Goal: Task Accomplishment & Management: Manage account settings

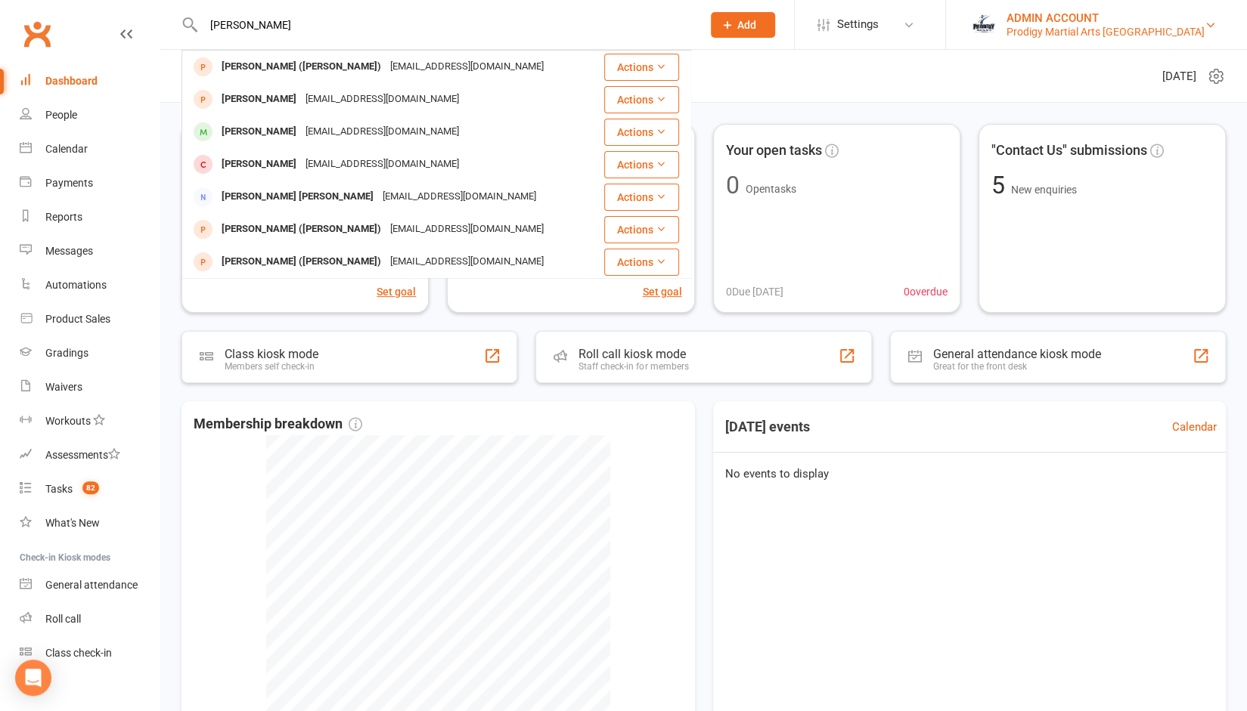
type input "bennett"
click at [1110, 32] on div "Prodigy Martial Arts Seven Hills" at bounding box center [1105, 32] width 198 height 14
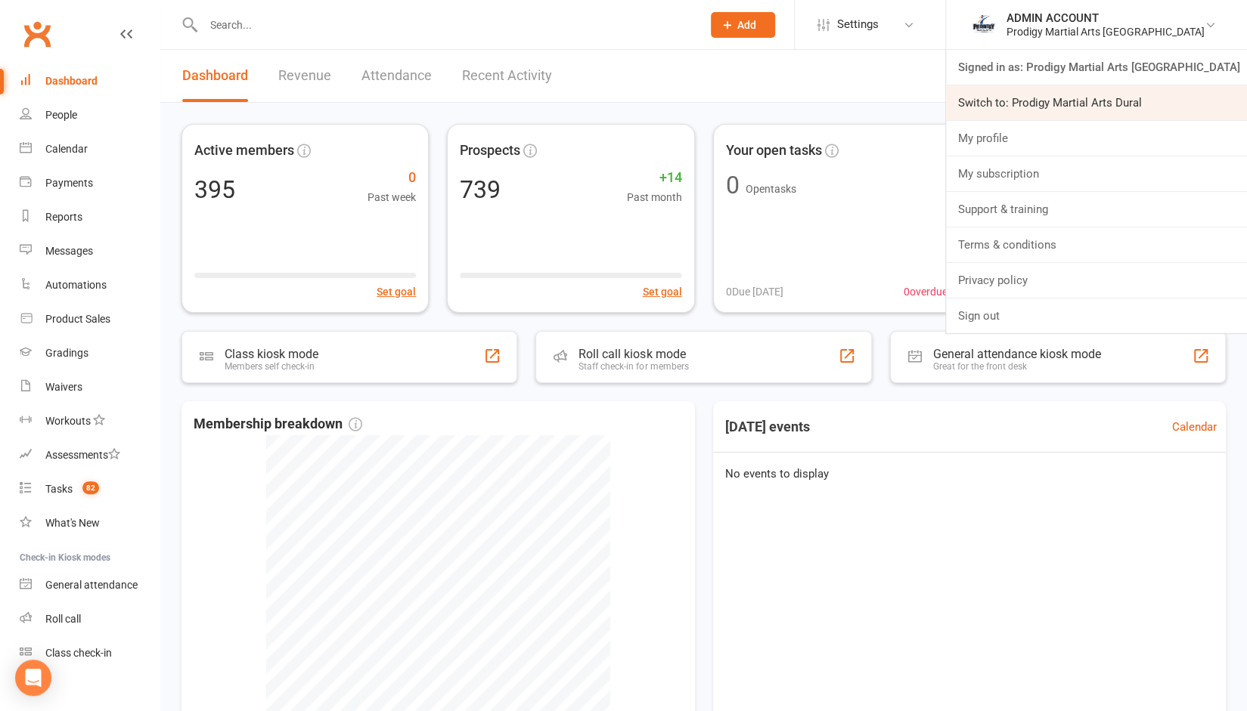
click at [1096, 92] on link "Switch to: Prodigy Martial Arts Dural" at bounding box center [1096, 102] width 301 height 35
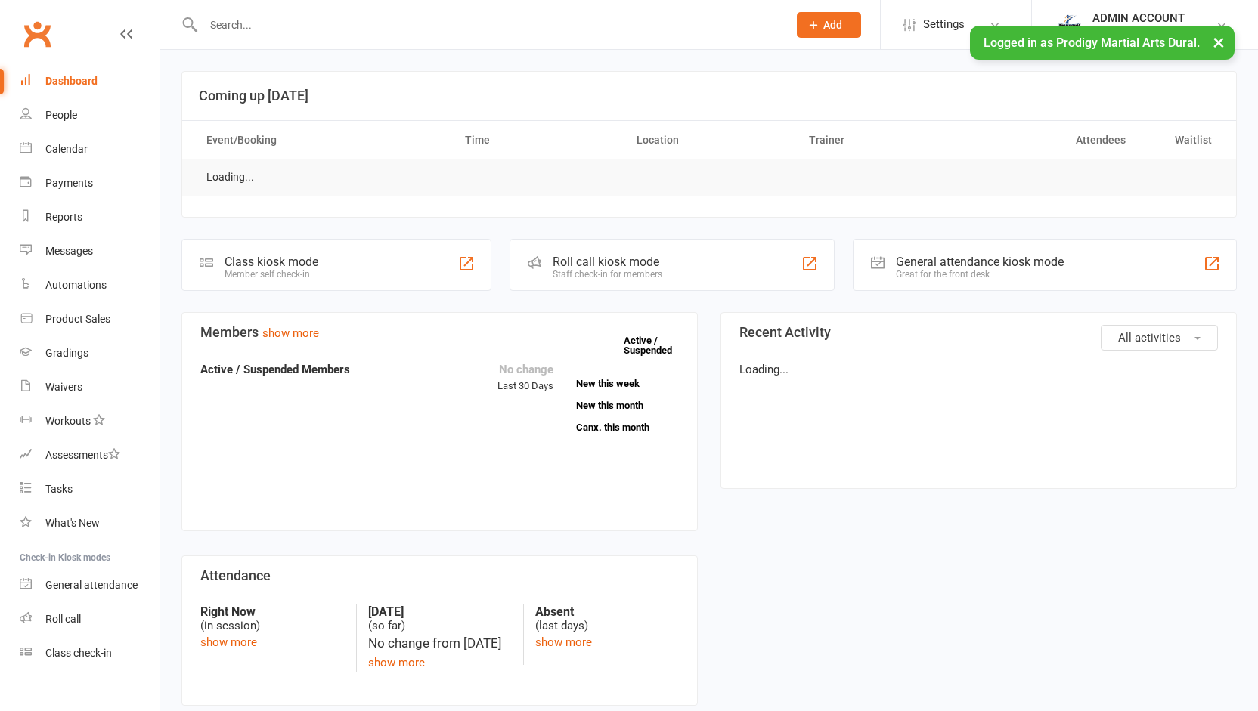
click at [281, 31] on input "text" at bounding box center [488, 24] width 578 height 21
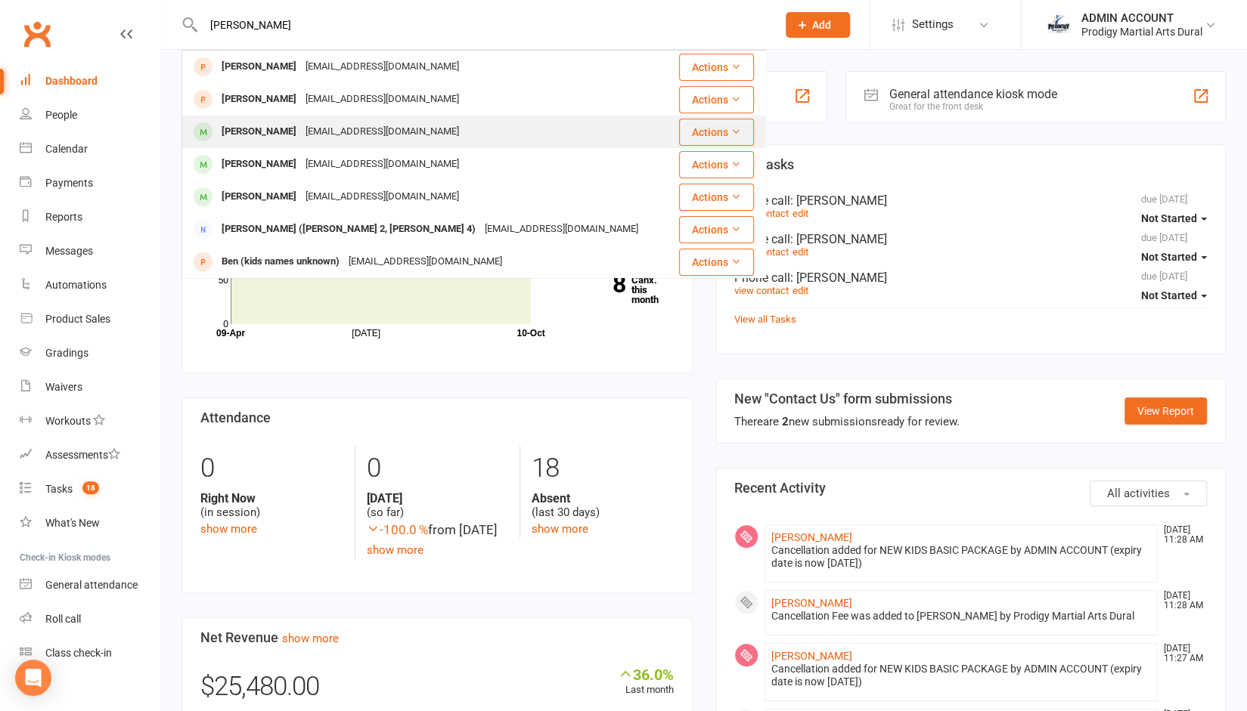
type input "bennett"
click at [263, 129] on div "Bennett Altinoglu" at bounding box center [259, 132] width 84 height 22
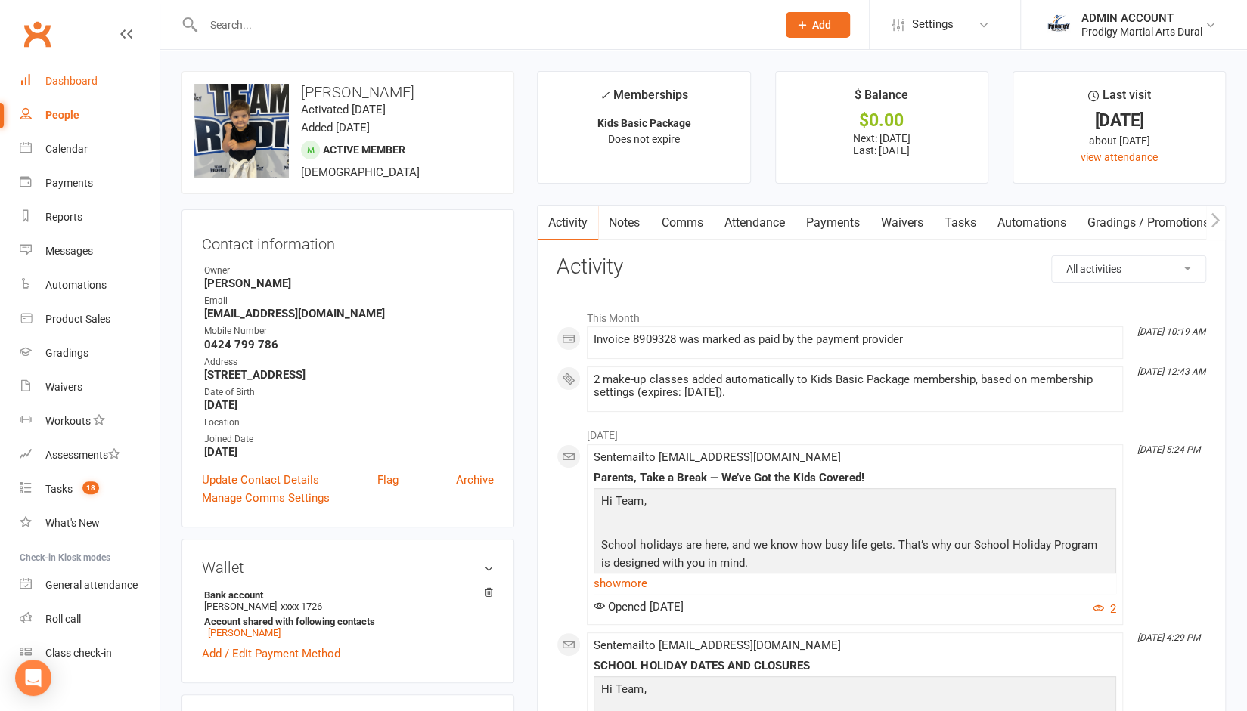
click at [76, 84] on div "Dashboard" at bounding box center [71, 81] width 52 height 12
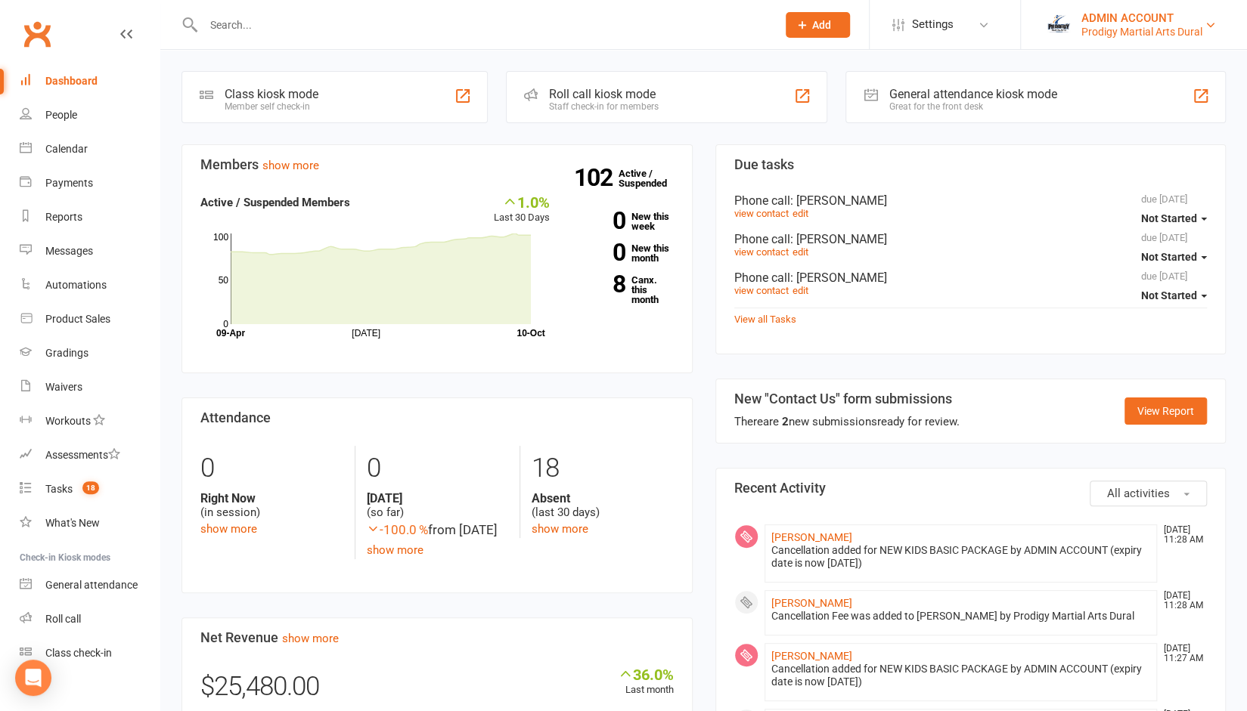
click at [1112, 19] on div "ADMIN ACCOUNT" at bounding box center [1141, 18] width 121 height 14
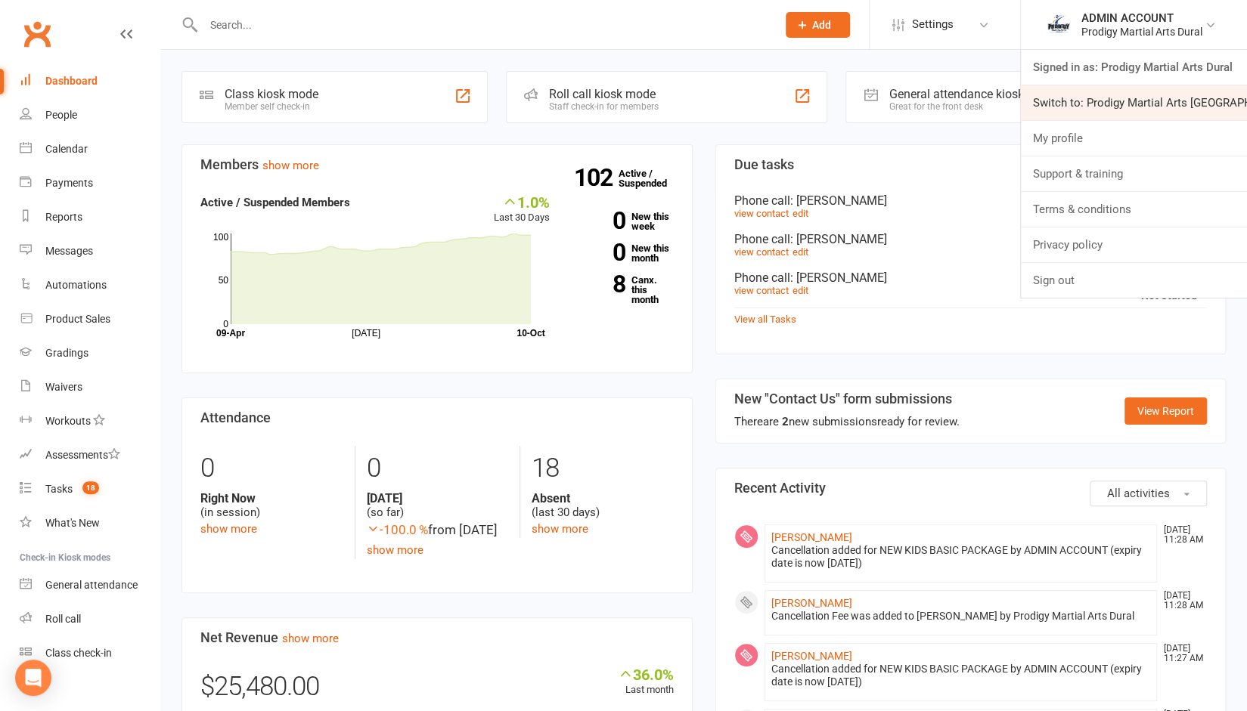
click at [1086, 104] on link "Switch to: Prodigy Martial Arts Seven Hills" at bounding box center [1134, 102] width 226 height 35
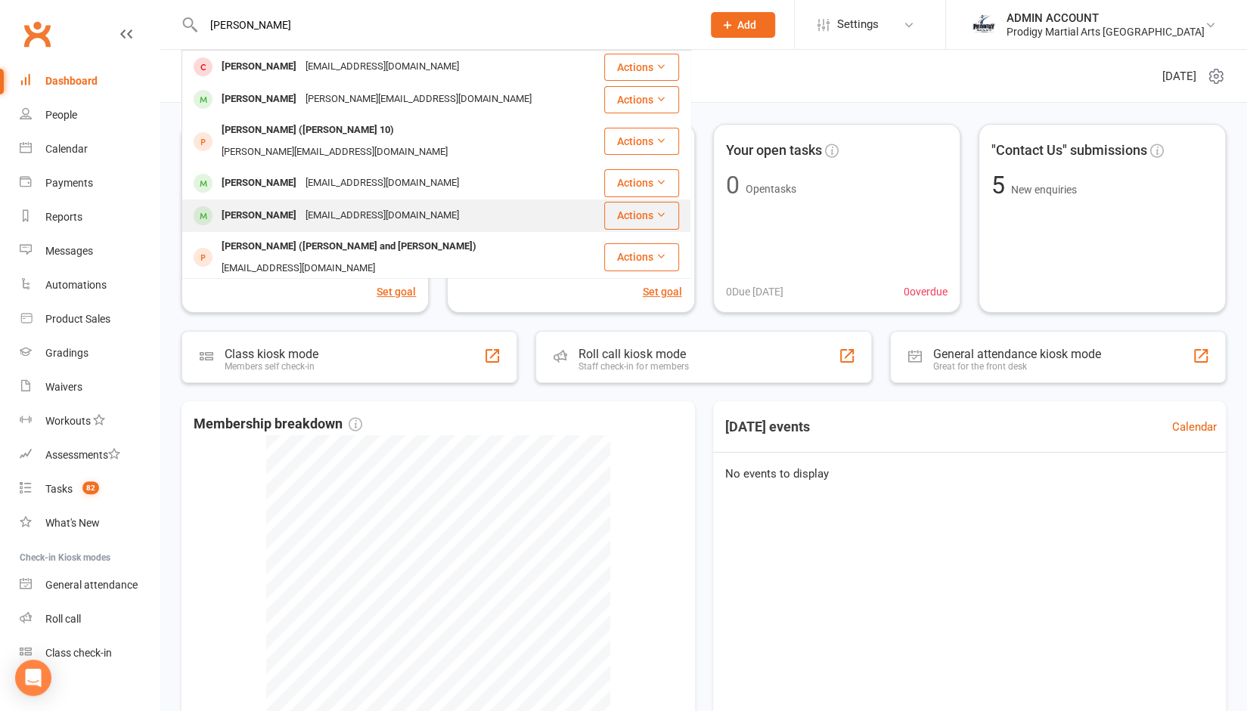
type input "liam"
click at [274, 205] on div "Liam Cabili" at bounding box center [259, 216] width 84 height 22
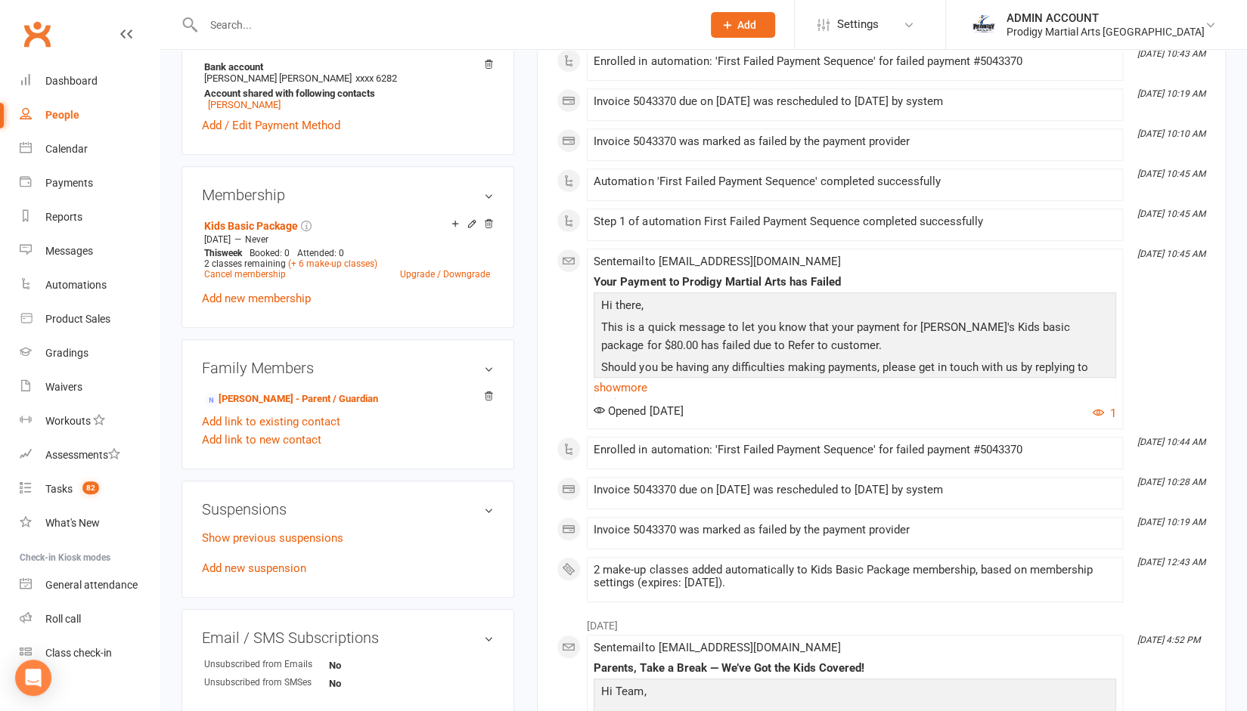
scroll to position [529, 0]
click at [259, 543] on link "Show previous suspensions" at bounding box center [272, 538] width 141 height 14
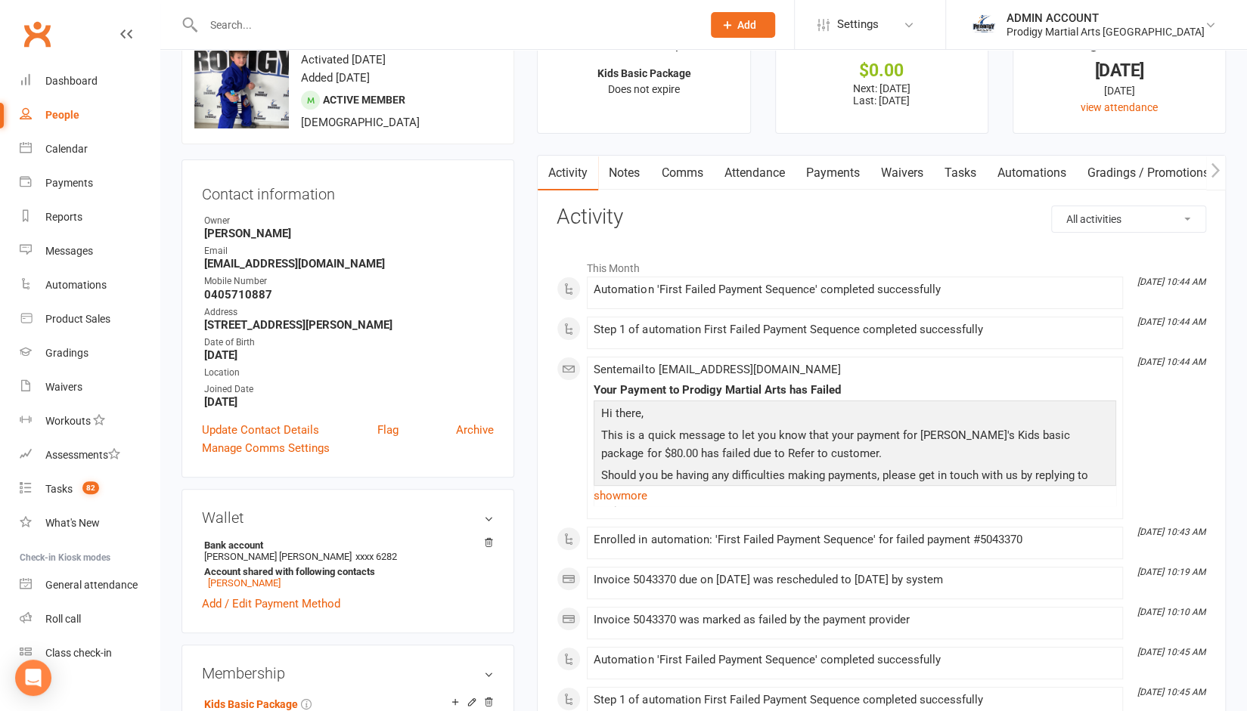
scroll to position [0, 0]
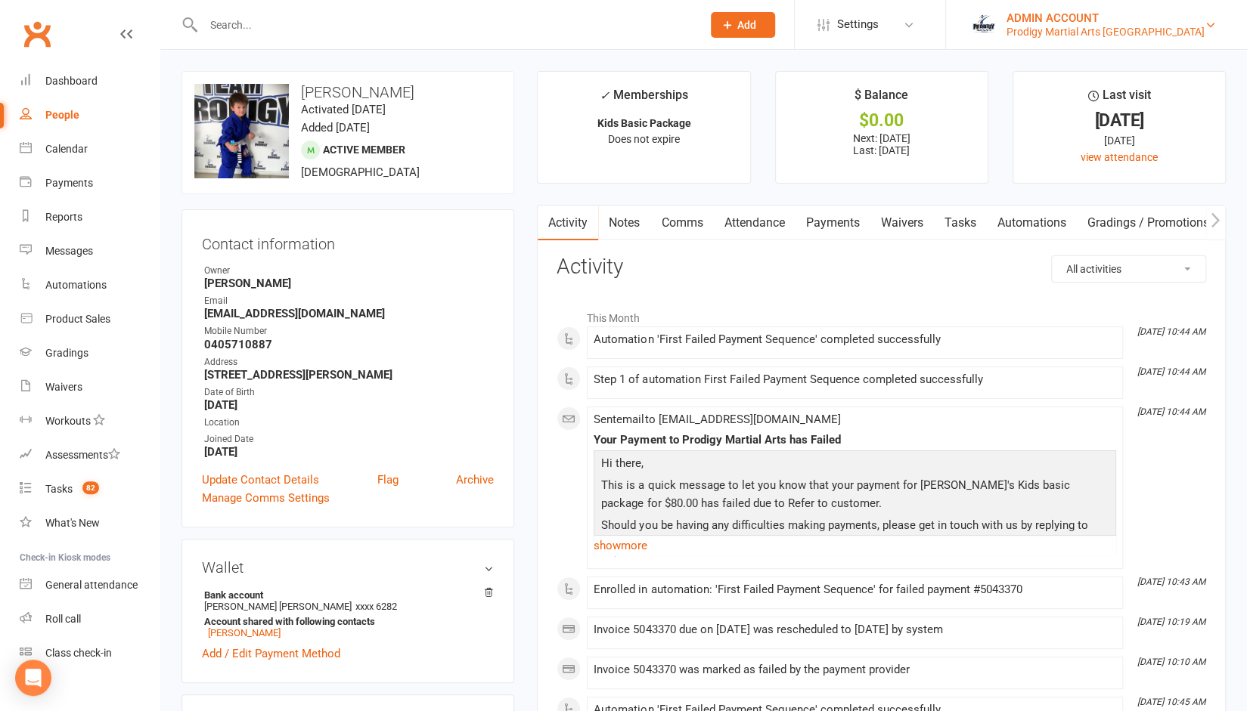
click at [1111, 23] on div "ADMIN ACCOUNT" at bounding box center [1105, 18] width 198 height 14
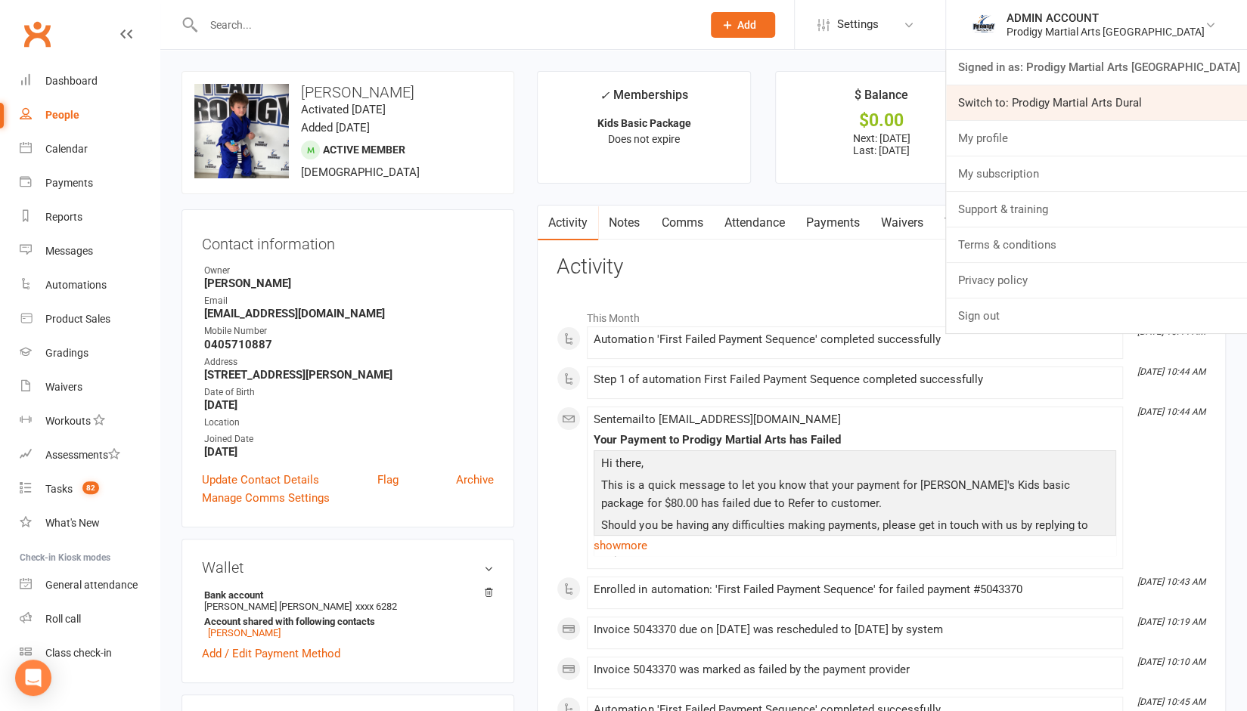
click at [1065, 108] on link "Switch to: Prodigy Martial Arts Dural" at bounding box center [1096, 102] width 301 height 35
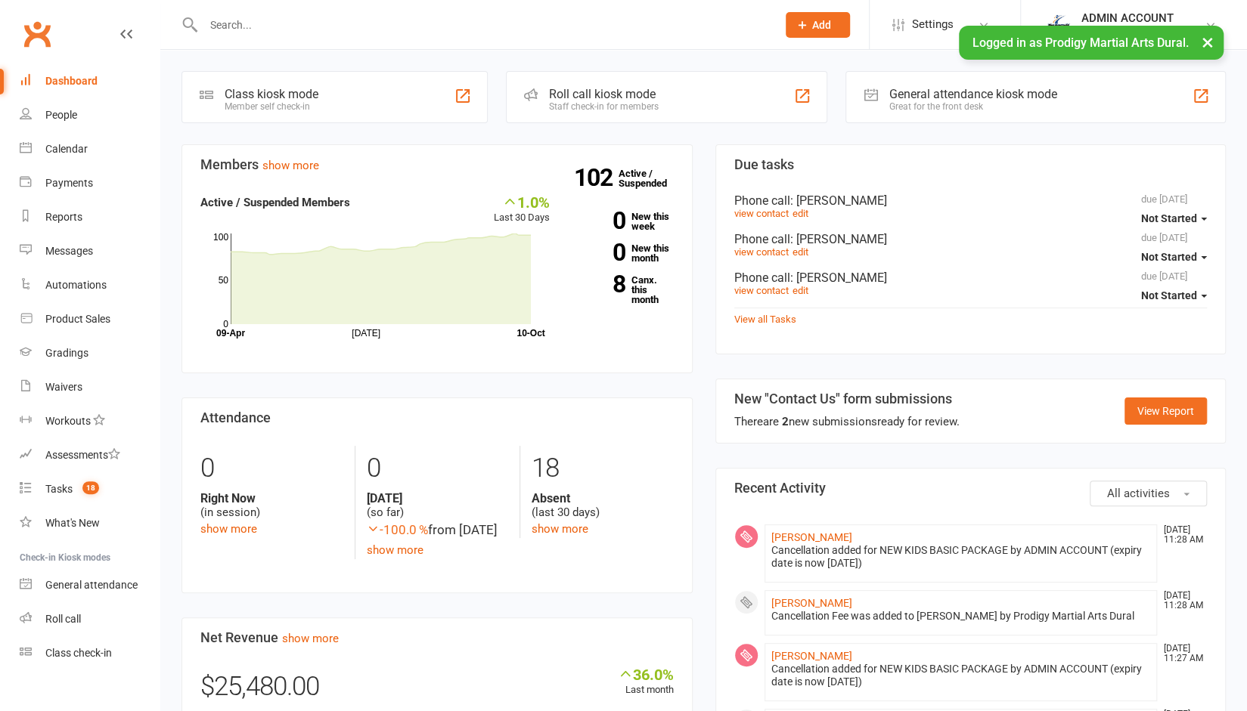
click at [246, 27] on input "text" at bounding box center [482, 24] width 567 height 21
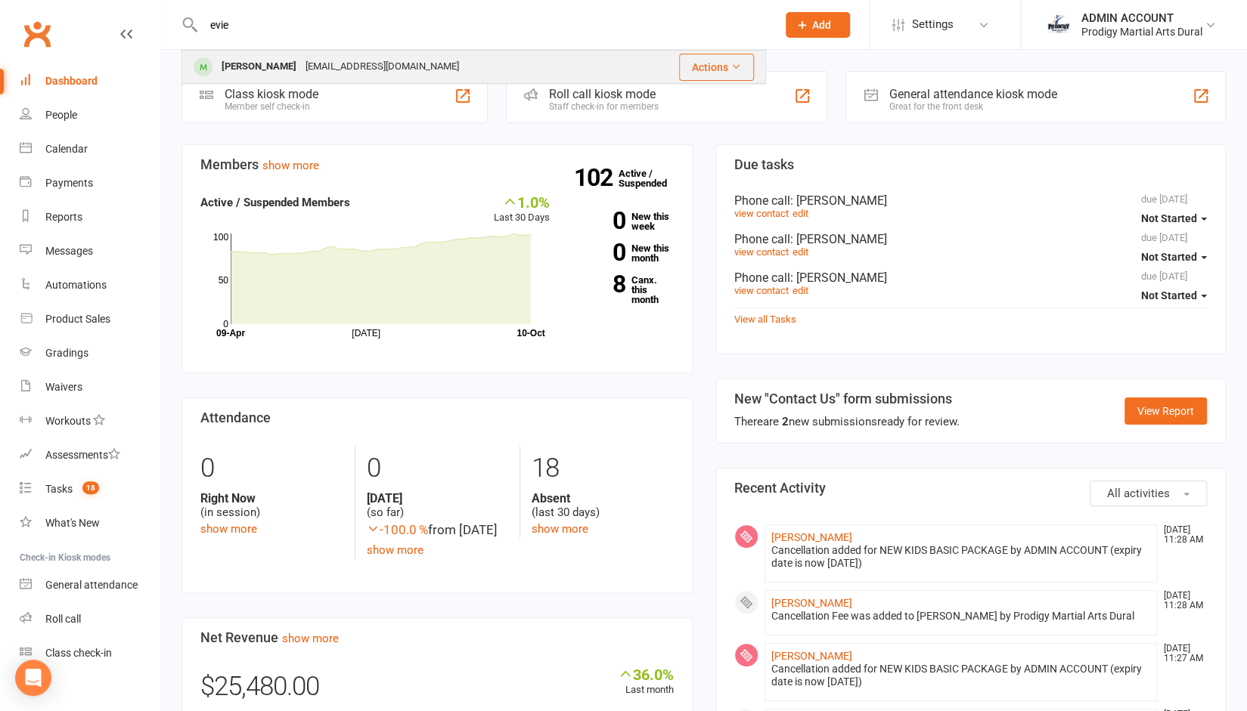
type input "evie"
click at [234, 80] on div "Evie Kent fentyrusli@gmail.com" at bounding box center [406, 66] width 446 height 31
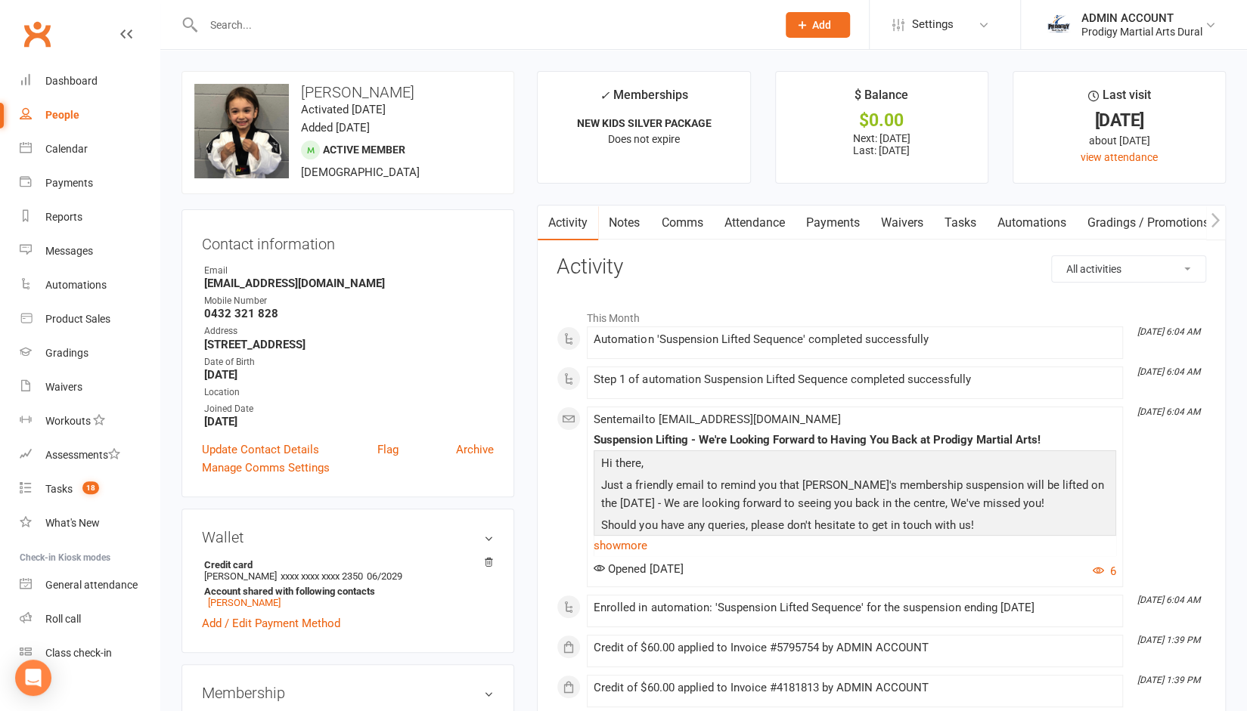
click at [628, 224] on link "Notes" at bounding box center [624, 223] width 52 height 35
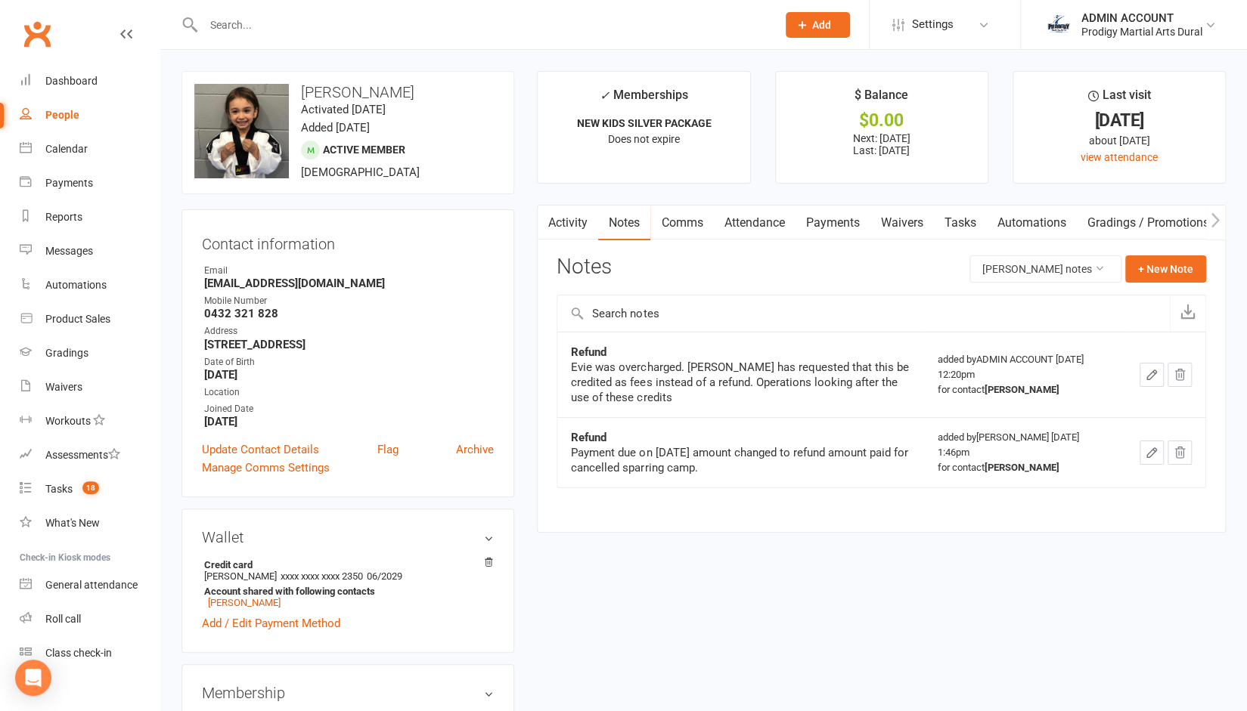
click at [824, 218] on link "Payments" at bounding box center [832, 223] width 75 height 35
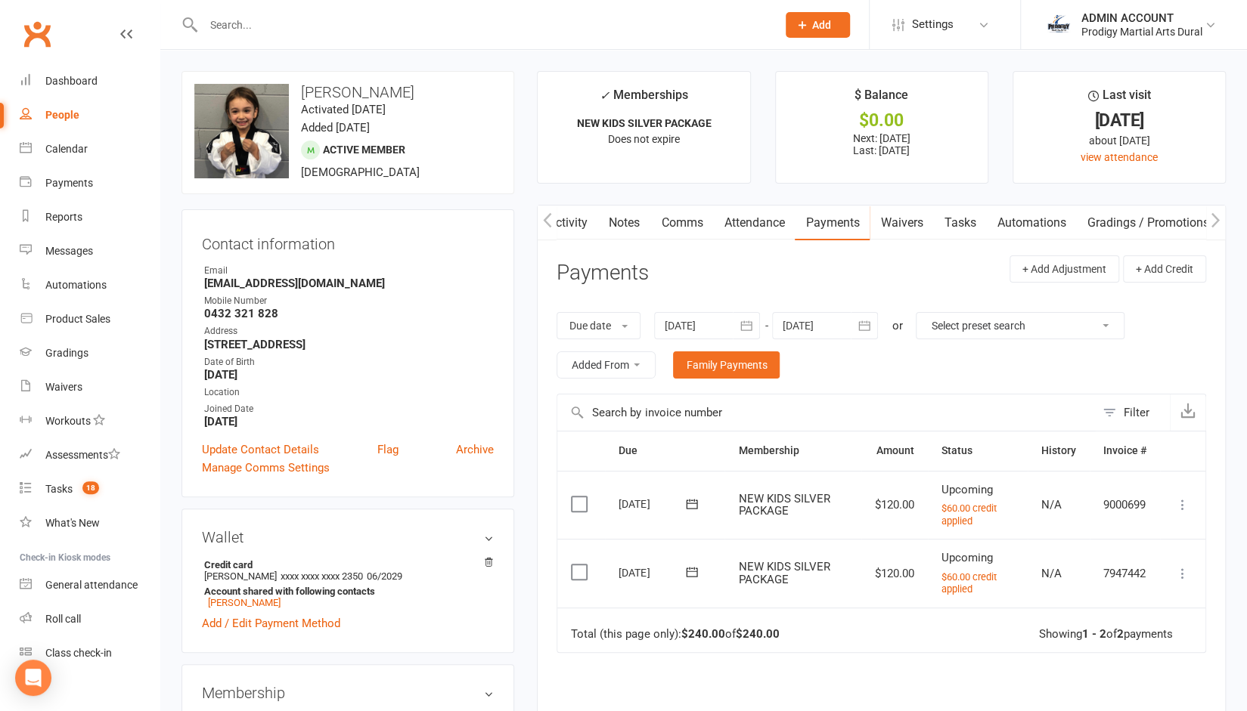
scroll to position [0, 96]
click at [1160, 223] on link "Credit balance" at bounding box center [1176, 223] width 98 height 35
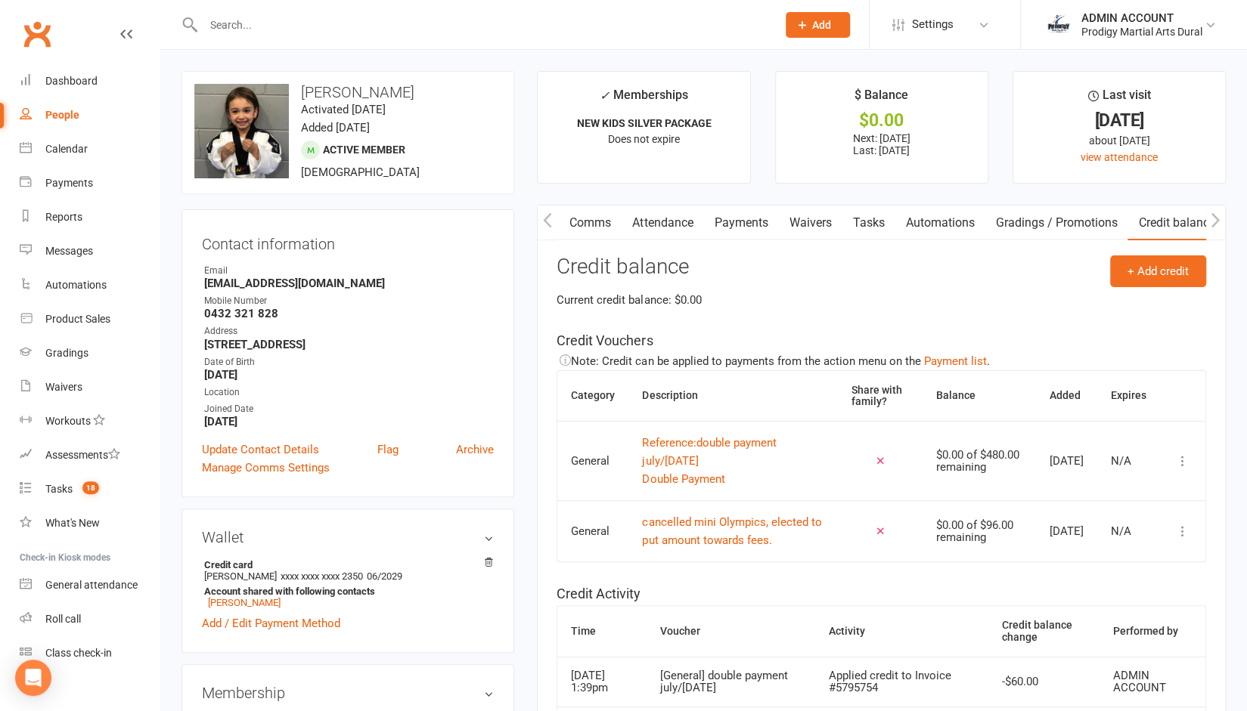
click at [727, 215] on link "Payments" at bounding box center [740, 223] width 75 height 35
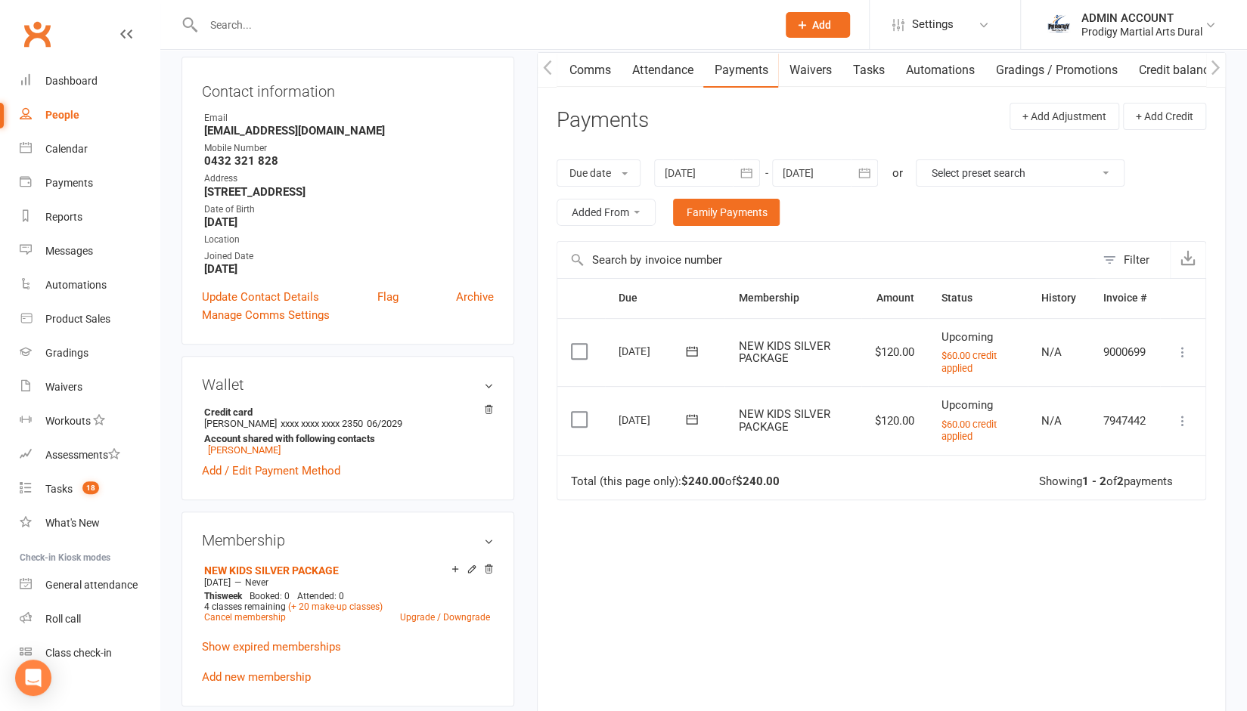
scroll to position [154, 0]
click at [823, 169] on div at bounding box center [825, 171] width 106 height 27
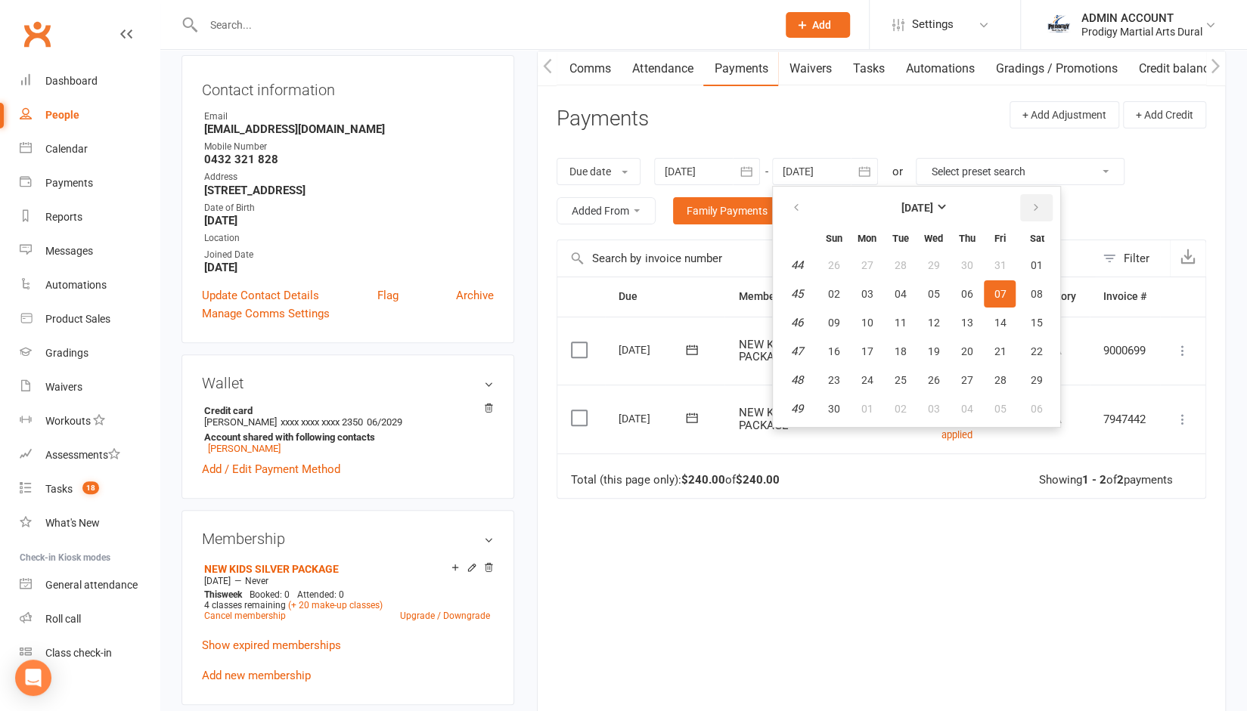
click at [1034, 207] on icon "button" at bounding box center [1035, 208] width 11 height 12
click at [969, 342] on button "26" at bounding box center [966, 351] width 32 height 27
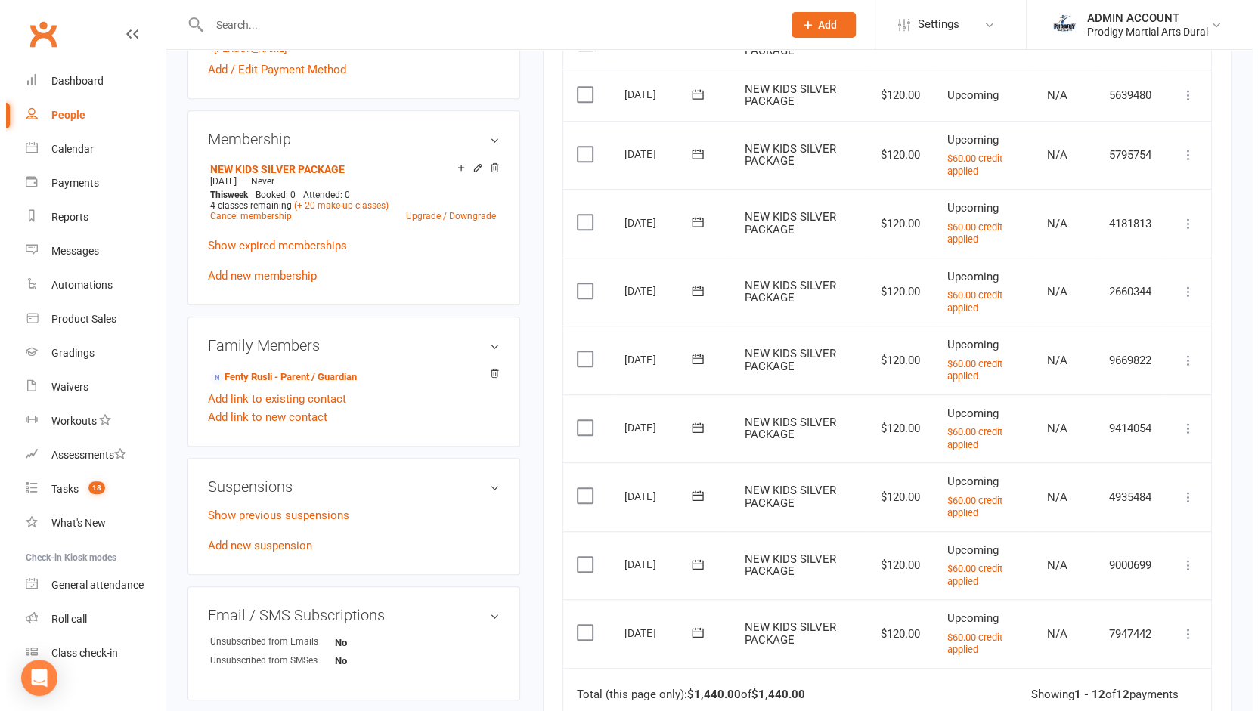
scroll to position [553, 0]
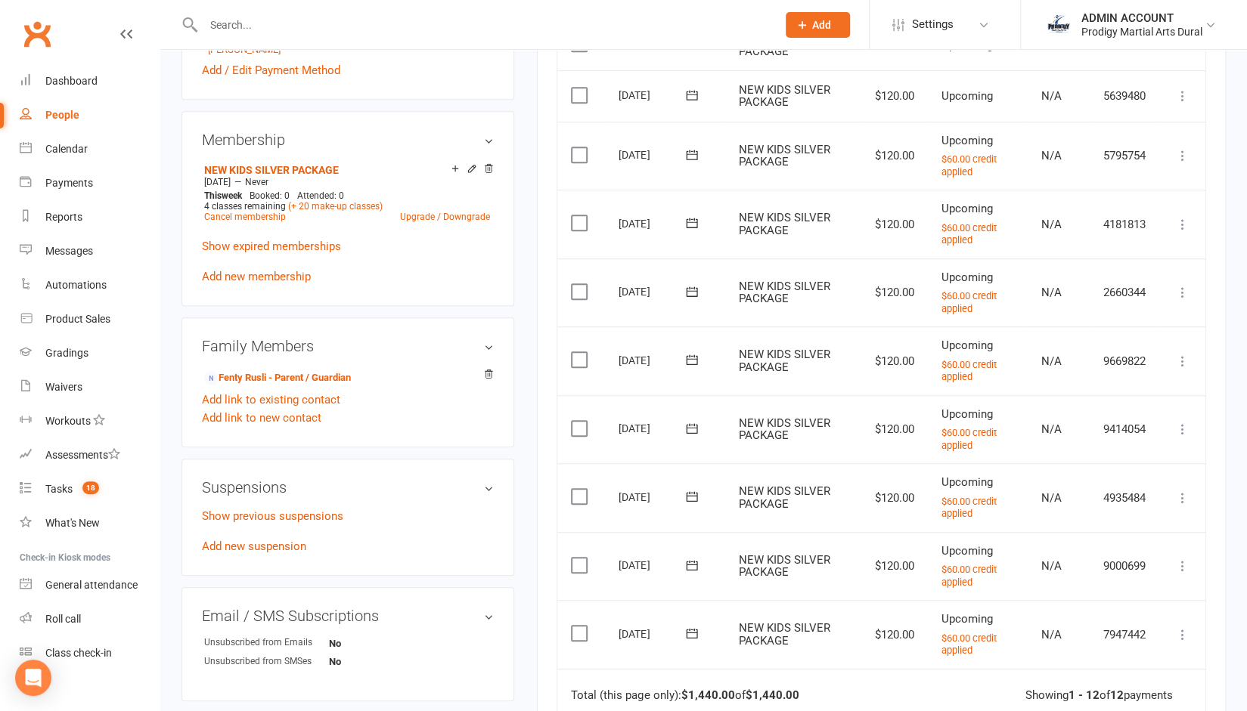
click at [1175, 153] on icon at bounding box center [1182, 155] width 15 height 15
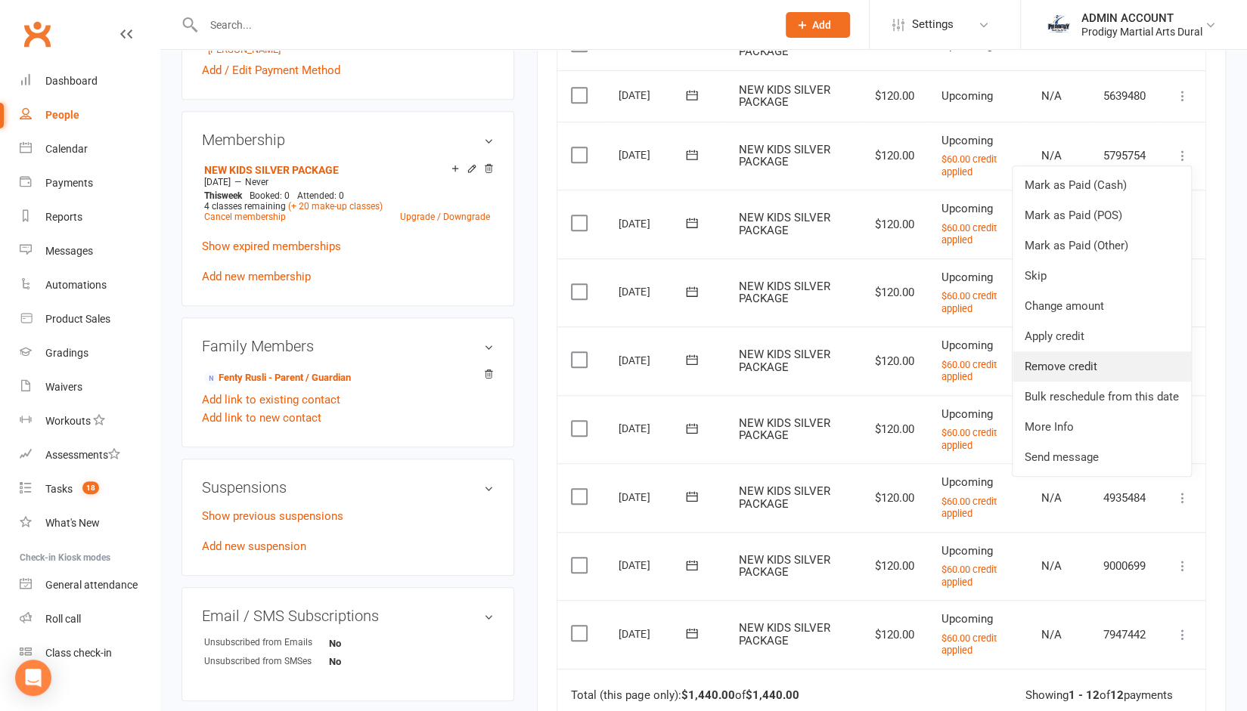
click at [1080, 367] on link "Remove credit" at bounding box center [1101, 367] width 178 height 30
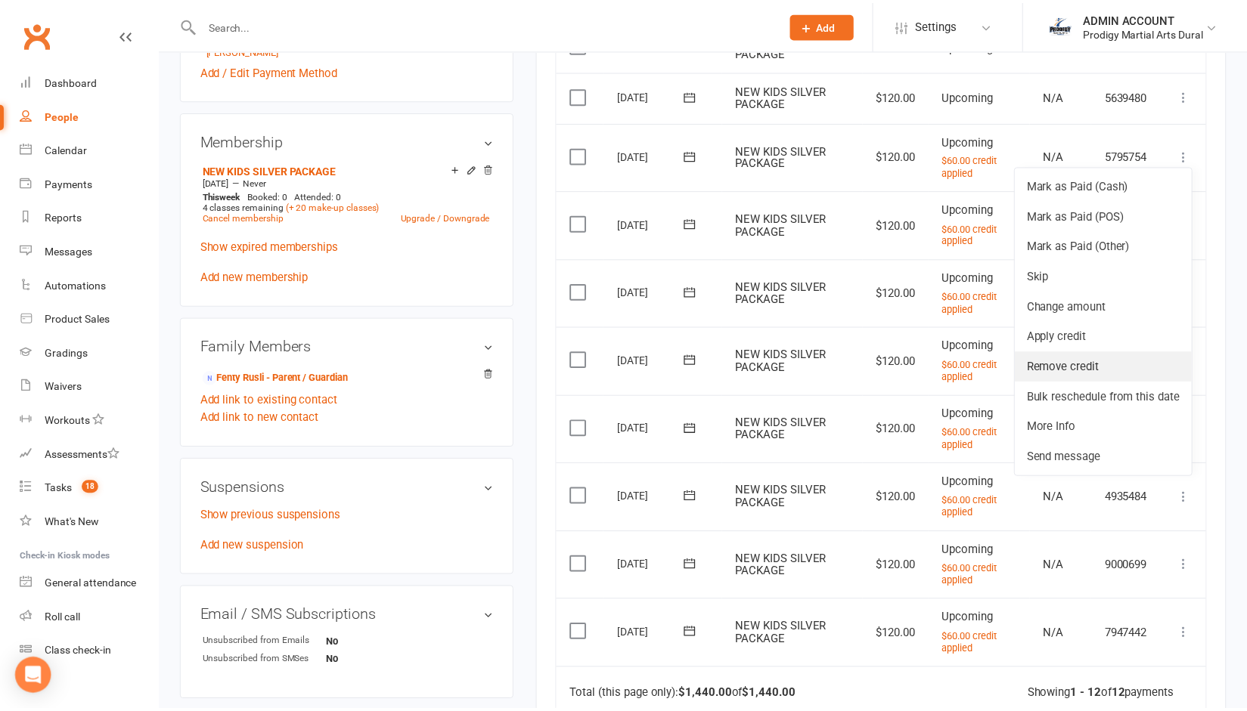
scroll to position [0, 88]
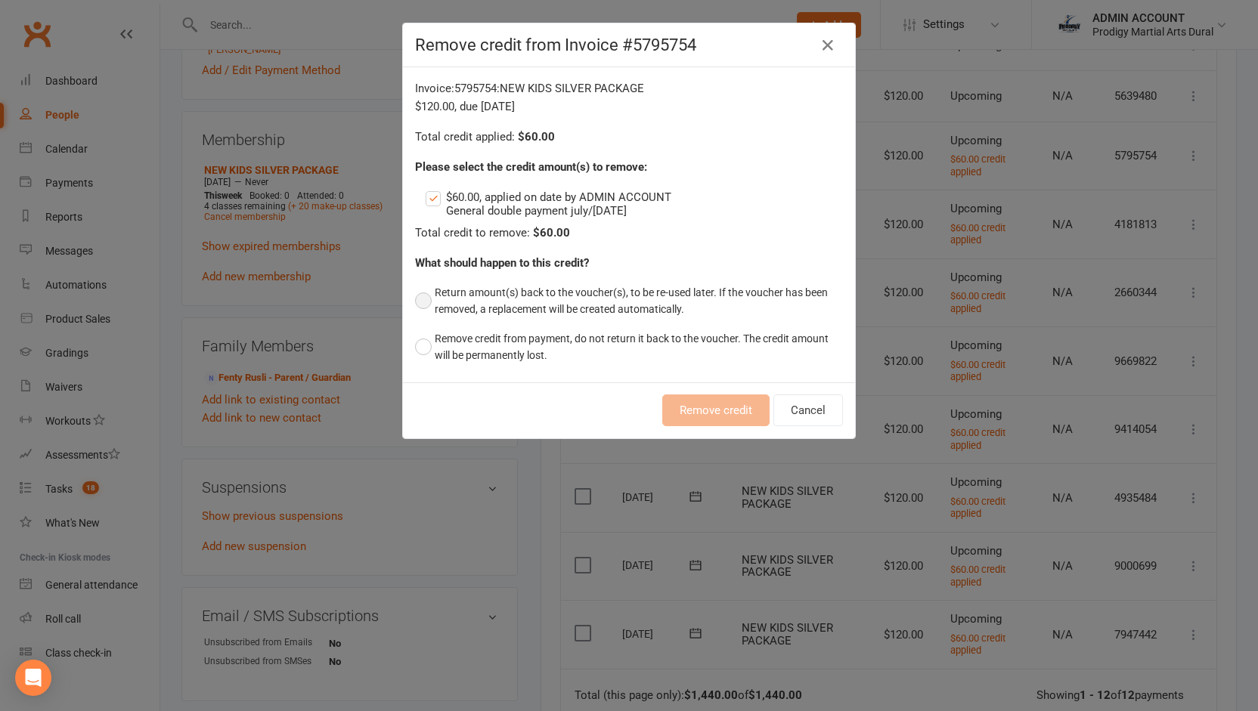
click at [481, 293] on button "Return amount(s) back to the voucher(s), to be re-used later. If the voucher ha…" at bounding box center [629, 301] width 428 height 46
click at [694, 408] on button "Remove credit" at bounding box center [715, 411] width 107 height 32
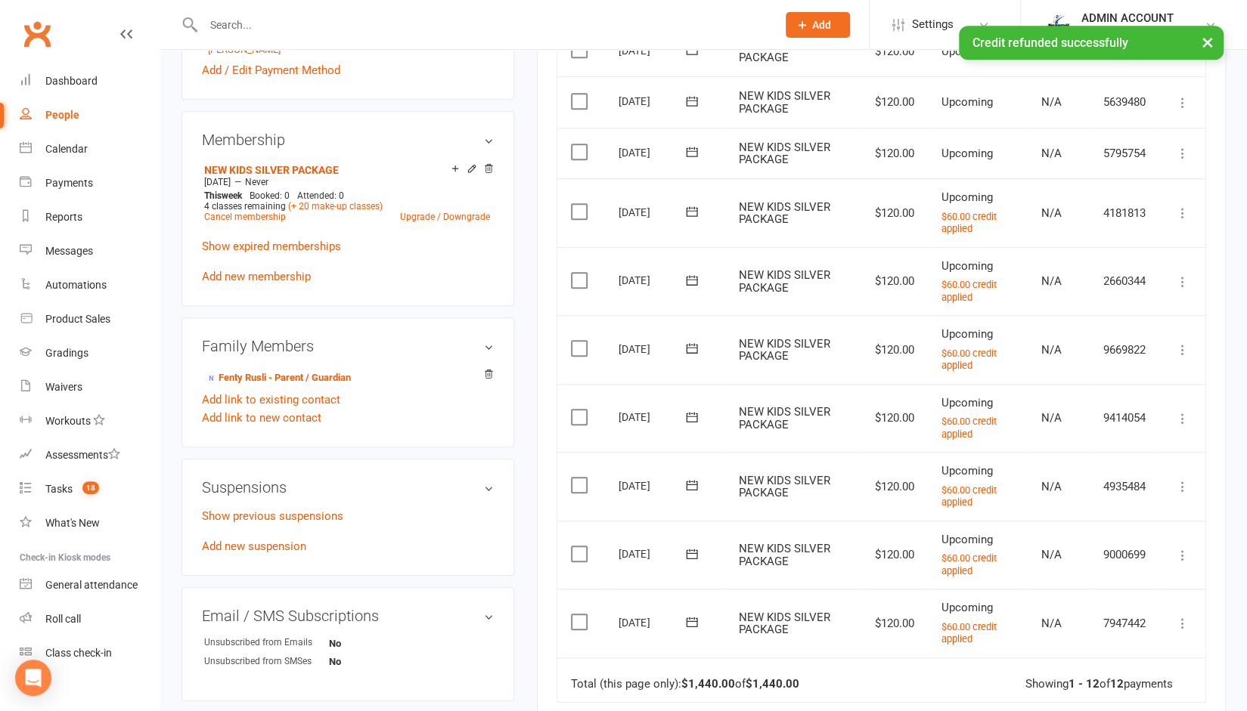
click at [583, 204] on label at bounding box center [581, 211] width 20 height 15
click at [581, 204] on input "checkbox" at bounding box center [576, 204] width 10 height 0
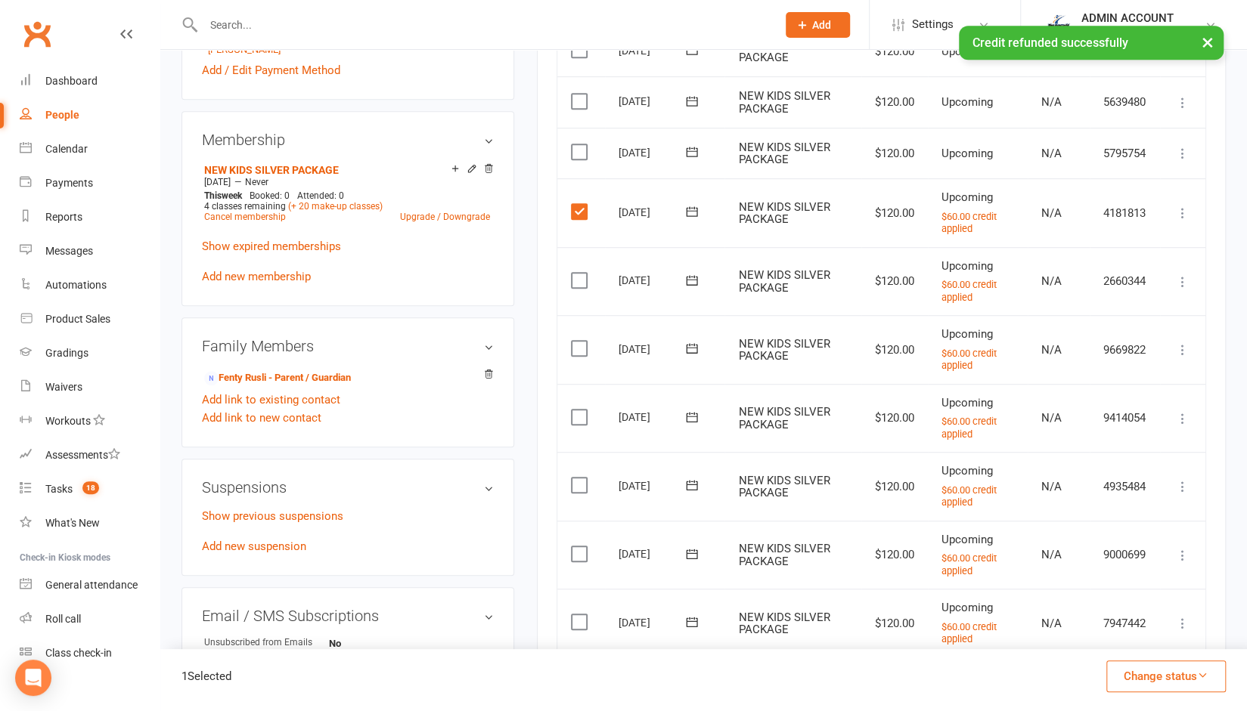
click at [580, 273] on label at bounding box center [581, 280] width 20 height 15
click at [580, 273] on input "checkbox" at bounding box center [576, 273] width 10 height 0
click at [584, 349] on label at bounding box center [581, 348] width 20 height 15
click at [581, 341] on input "checkbox" at bounding box center [576, 341] width 10 height 0
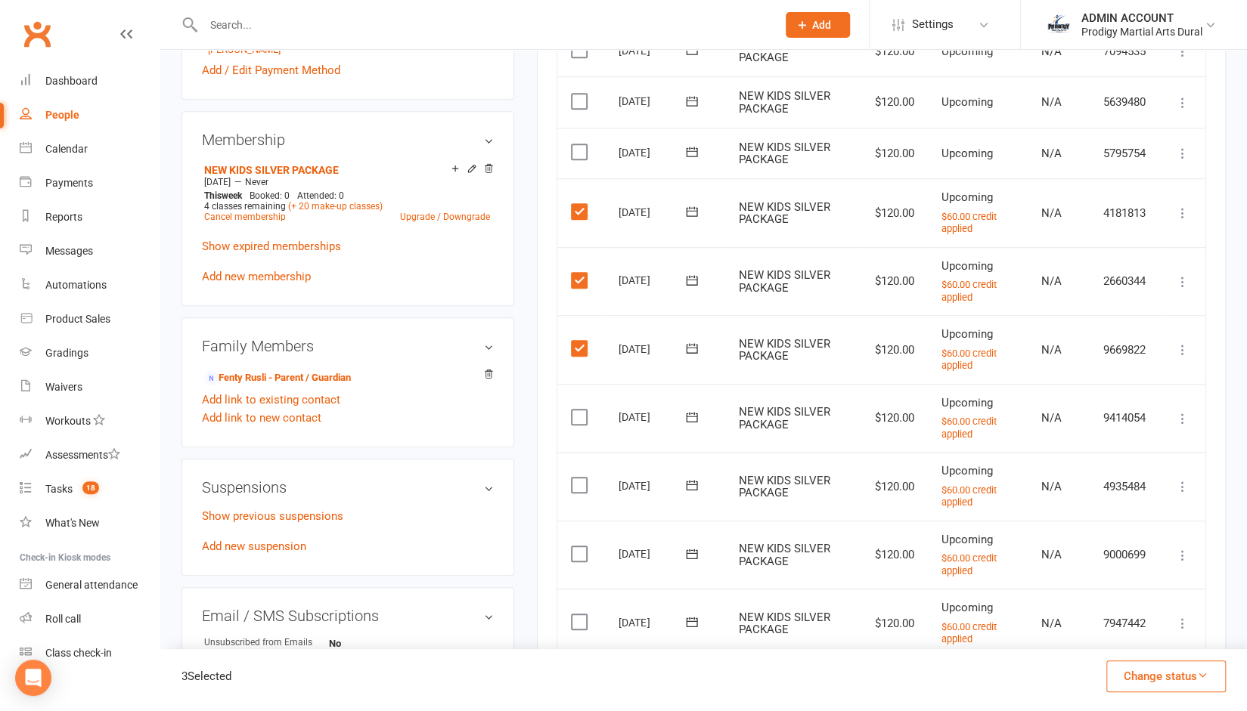
click at [581, 414] on label at bounding box center [581, 417] width 20 height 15
click at [581, 410] on input "checkbox" at bounding box center [576, 410] width 10 height 0
click at [581, 486] on label at bounding box center [581, 485] width 20 height 15
click at [581, 478] on input "checkbox" at bounding box center [576, 478] width 10 height 0
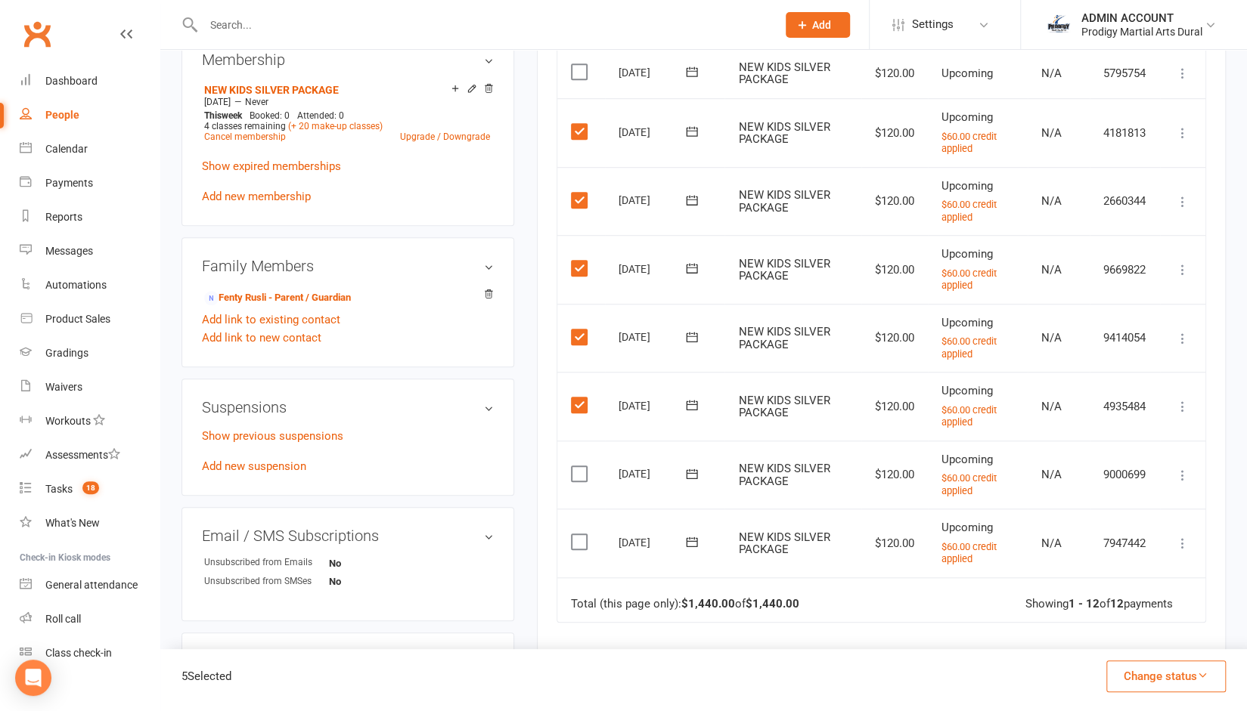
scroll to position [632, 0]
click at [1159, 676] on button "Change status" at bounding box center [1165, 677] width 119 height 32
click at [1178, 275] on icon at bounding box center [1182, 271] width 15 height 15
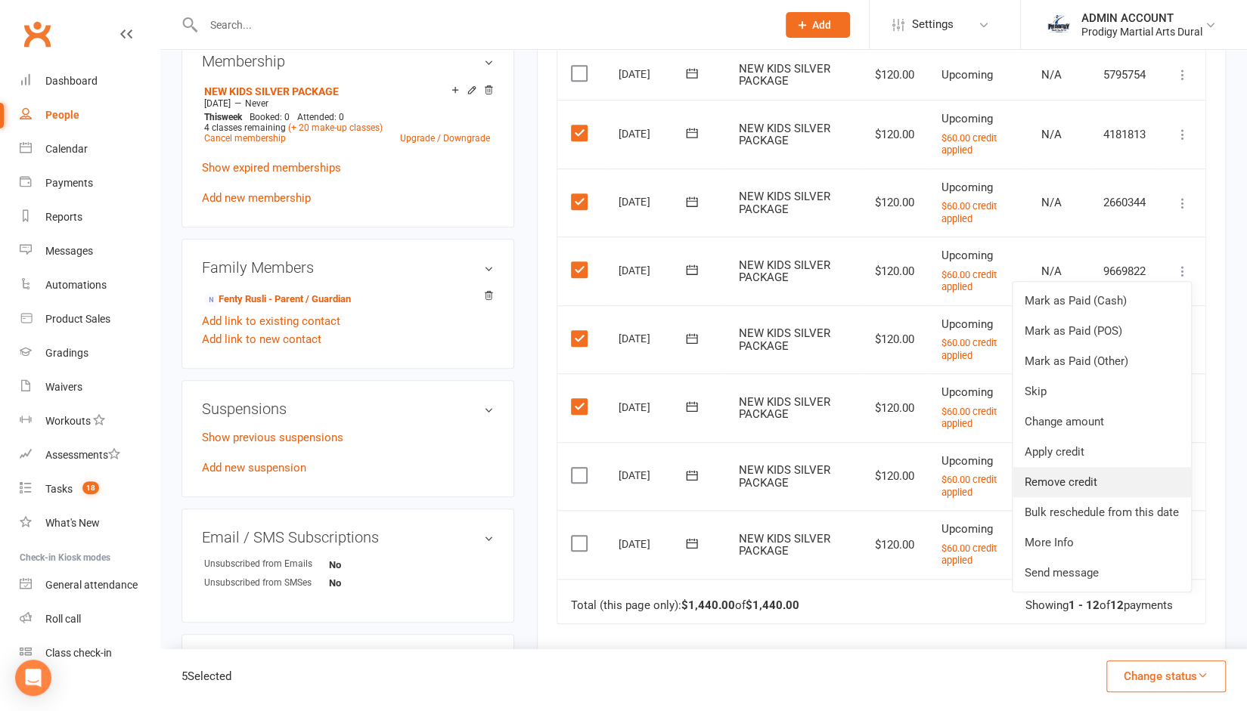
click at [1072, 474] on link "Remove credit" at bounding box center [1101, 482] width 178 height 30
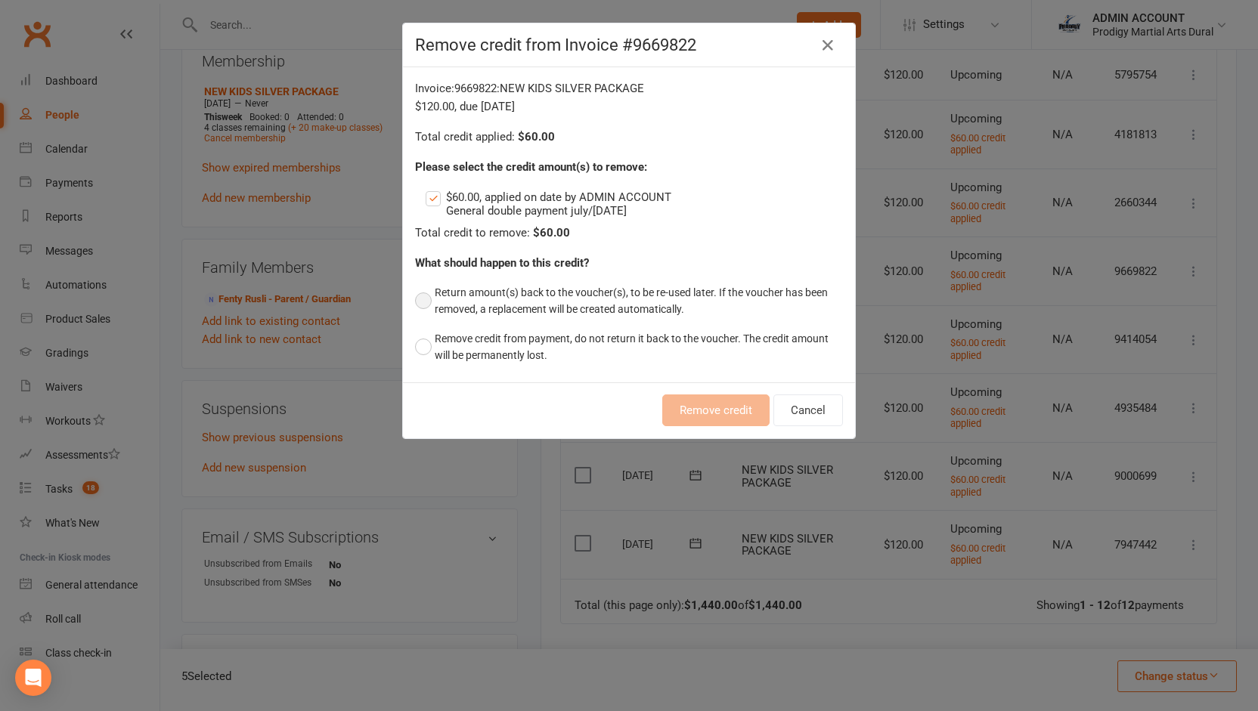
click at [519, 296] on button "Return amount(s) back to the voucher(s), to be re-used later. If the voucher ha…" at bounding box center [629, 301] width 428 height 46
click at [696, 414] on button "Remove credit" at bounding box center [715, 411] width 107 height 32
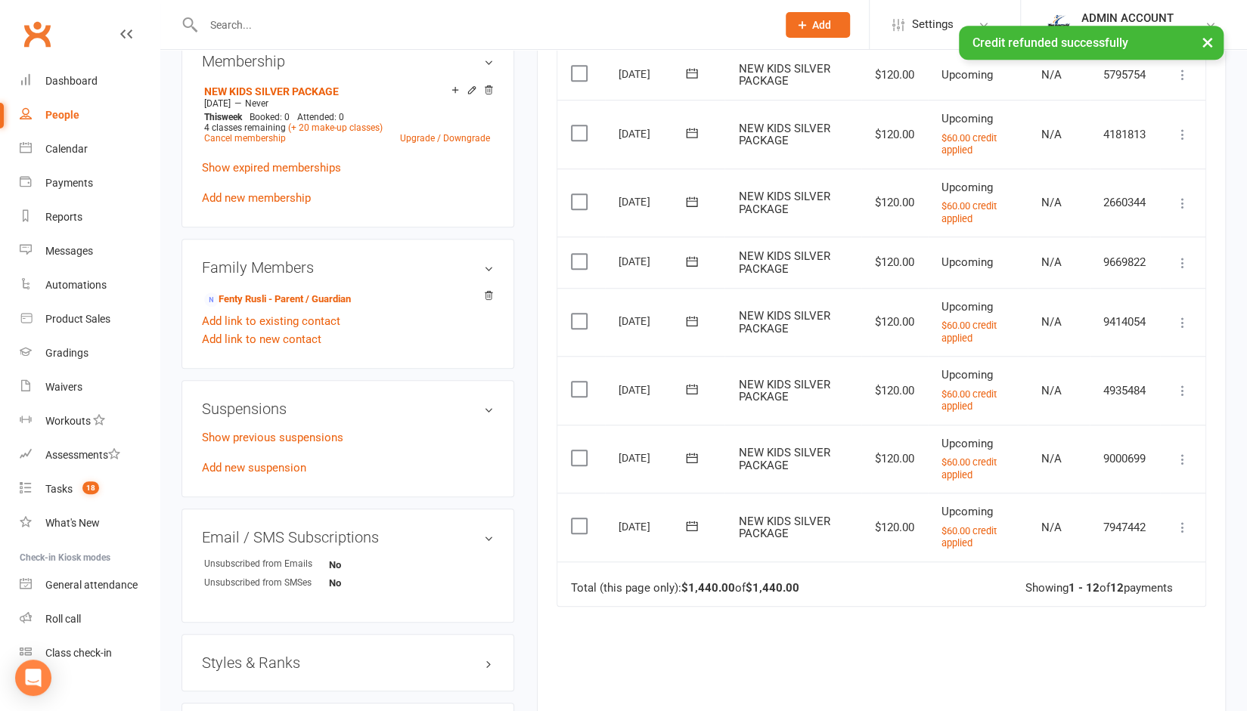
click at [1185, 129] on icon at bounding box center [1182, 134] width 15 height 15
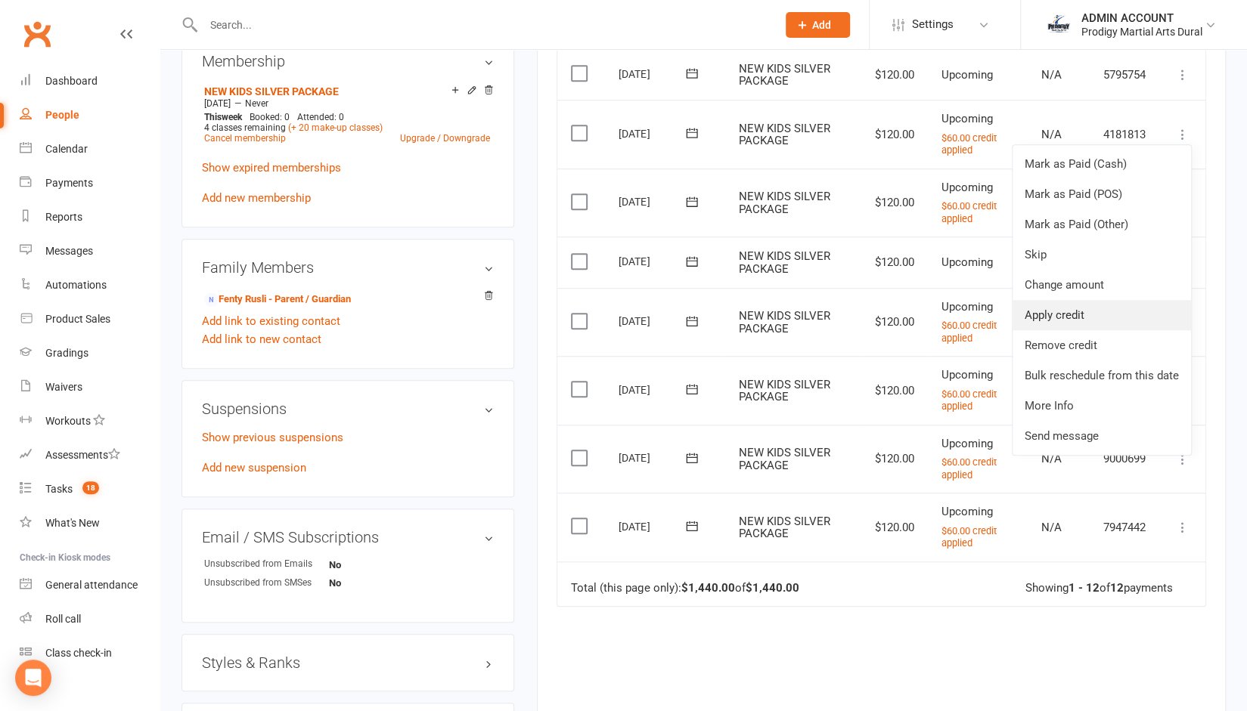
click at [1066, 311] on link "Apply credit" at bounding box center [1101, 315] width 178 height 30
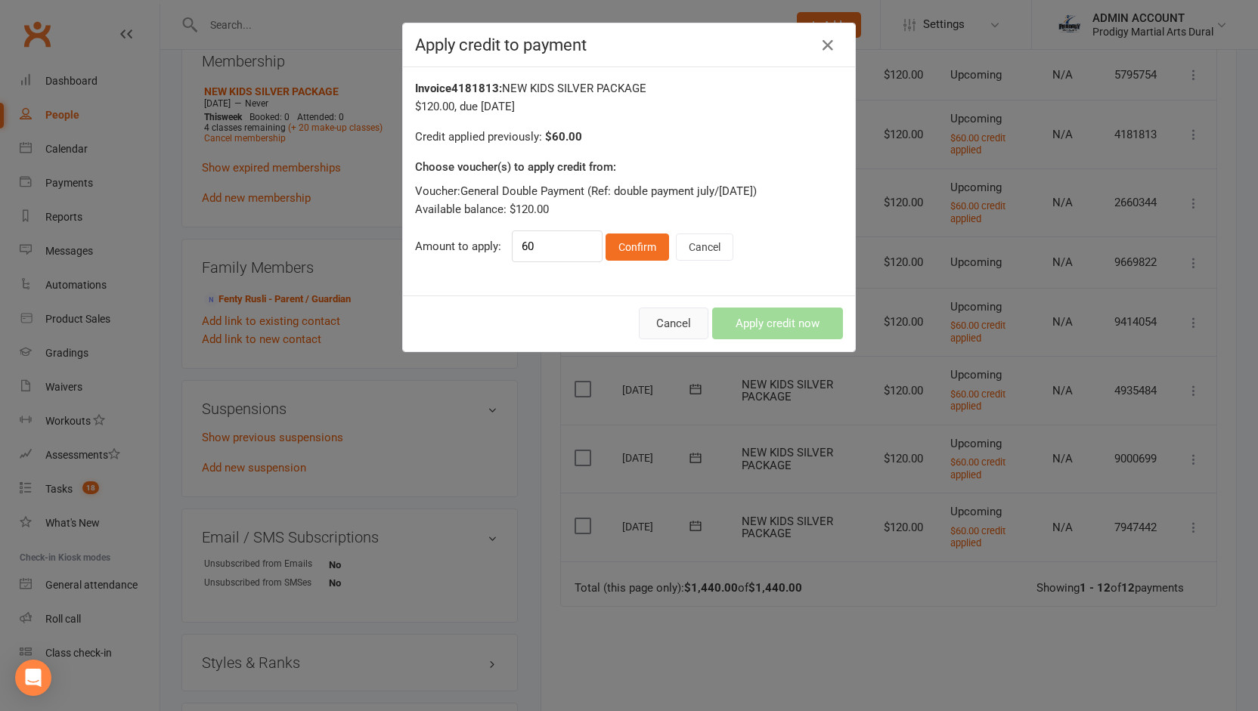
click at [655, 314] on button "Cancel" at bounding box center [674, 324] width 70 height 32
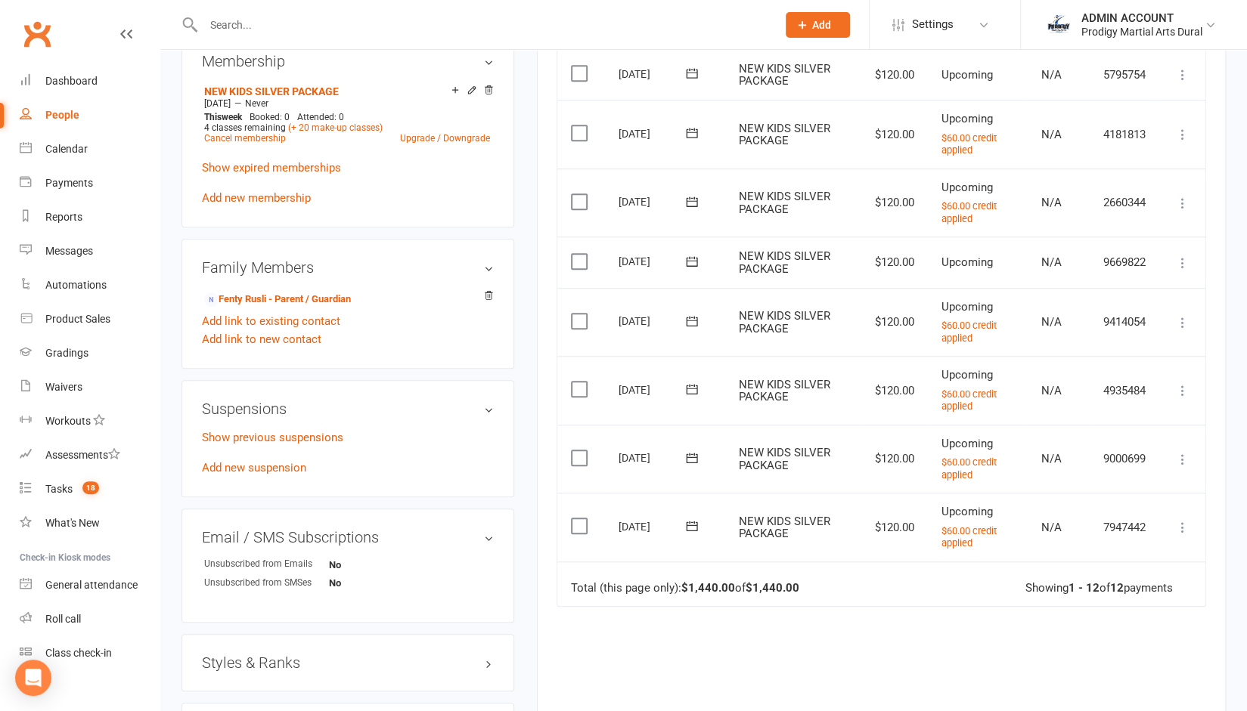
click at [1185, 134] on icon at bounding box center [1182, 134] width 15 height 15
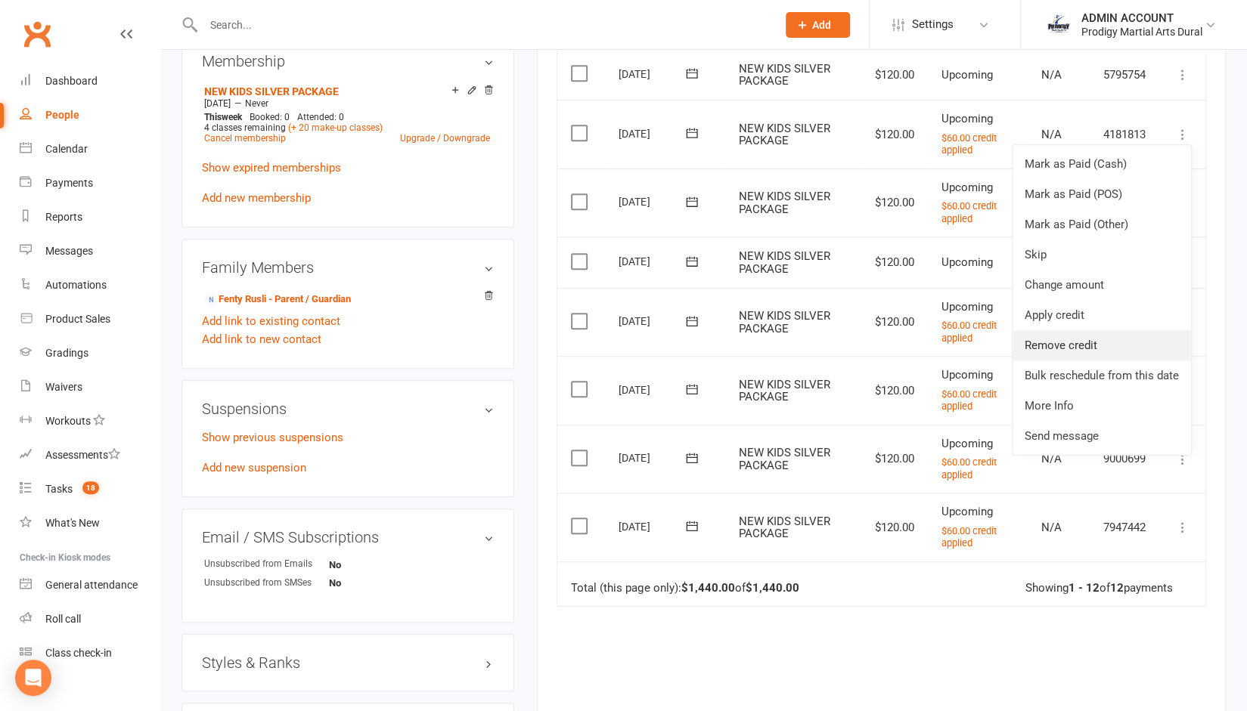
click at [1061, 342] on link "Remove credit" at bounding box center [1101, 345] width 178 height 30
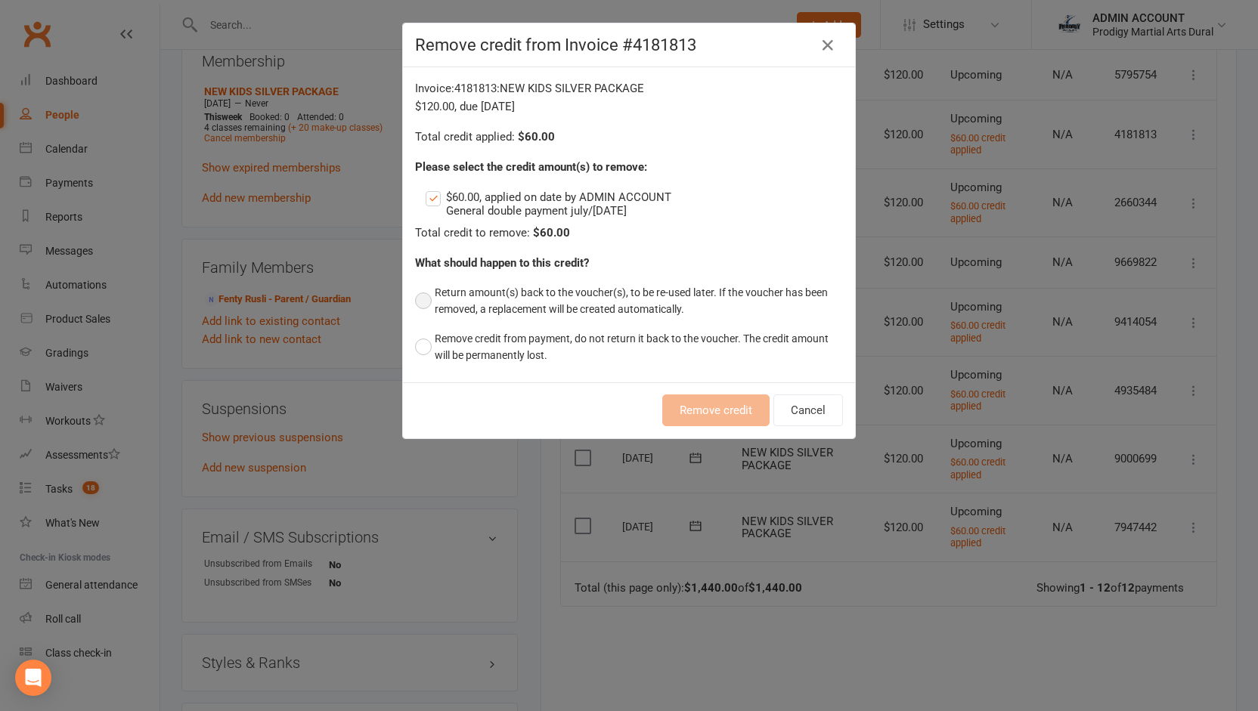
click at [514, 297] on button "Return amount(s) back to the voucher(s), to be re-used later. If the voucher ha…" at bounding box center [629, 301] width 428 height 46
click at [693, 409] on button "Remove credit" at bounding box center [715, 411] width 107 height 32
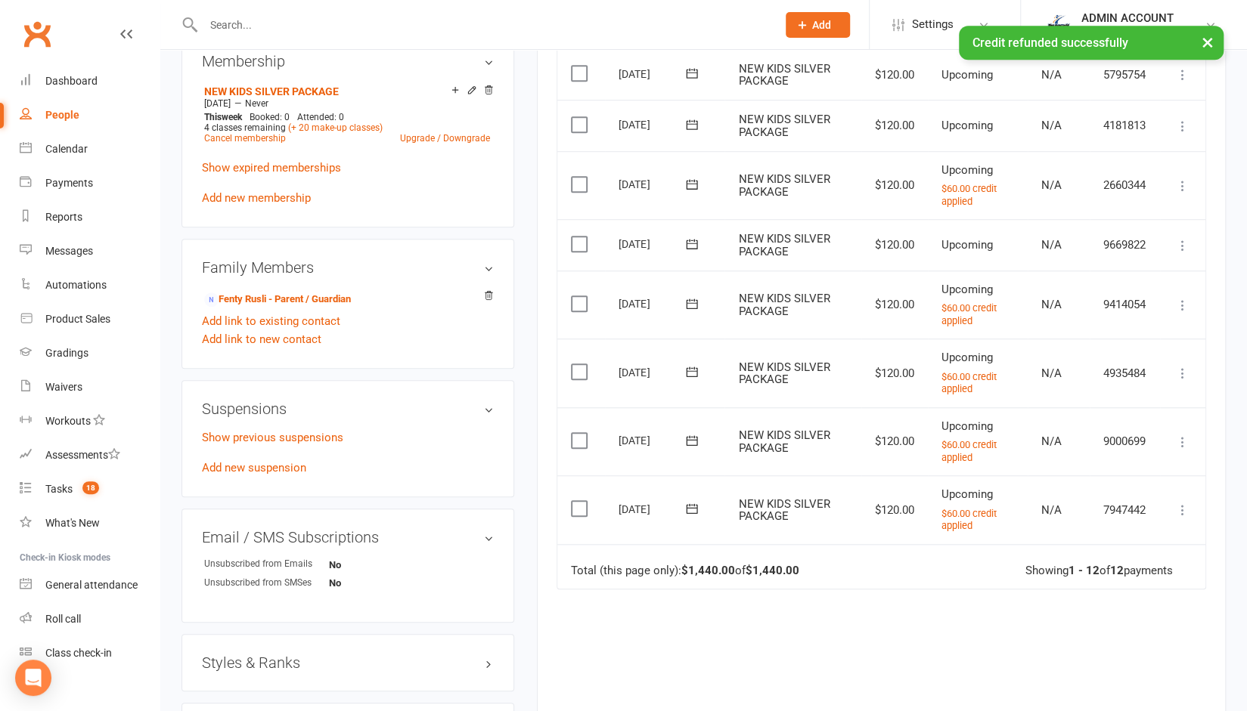
click at [1182, 182] on icon at bounding box center [1182, 185] width 15 height 15
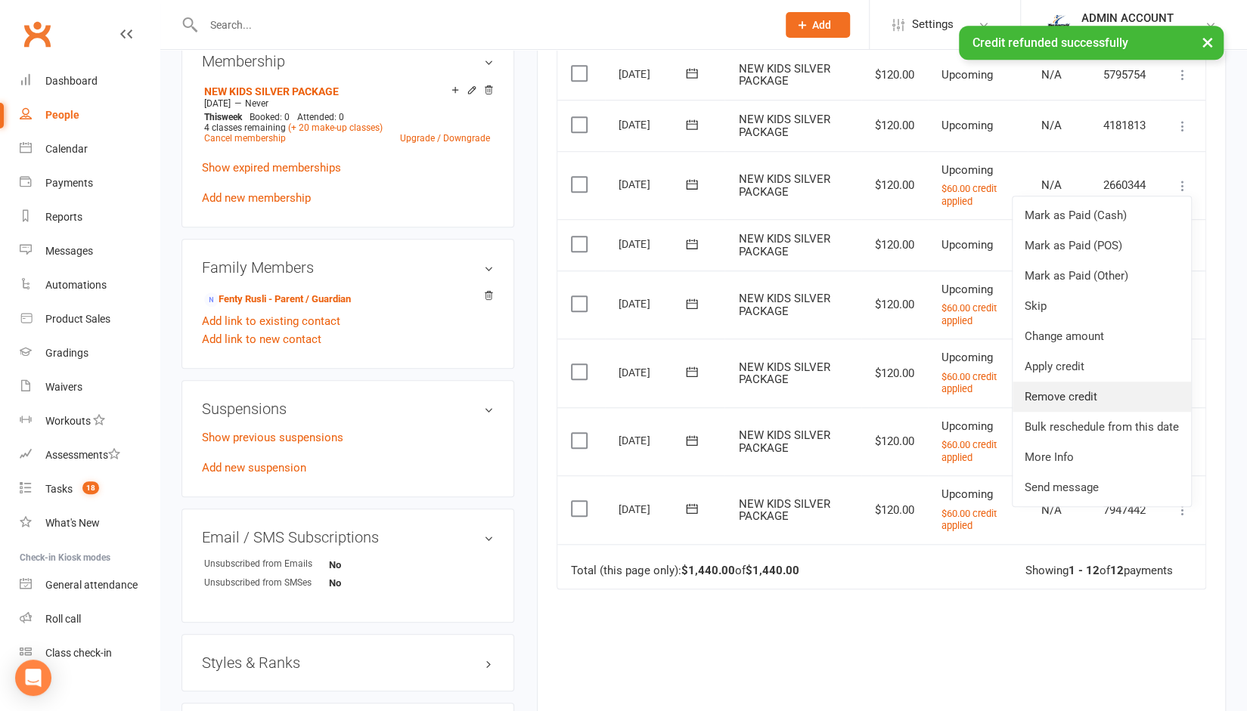
click at [1052, 392] on link "Remove credit" at bounding box center [1101, 397] width 178 height 30
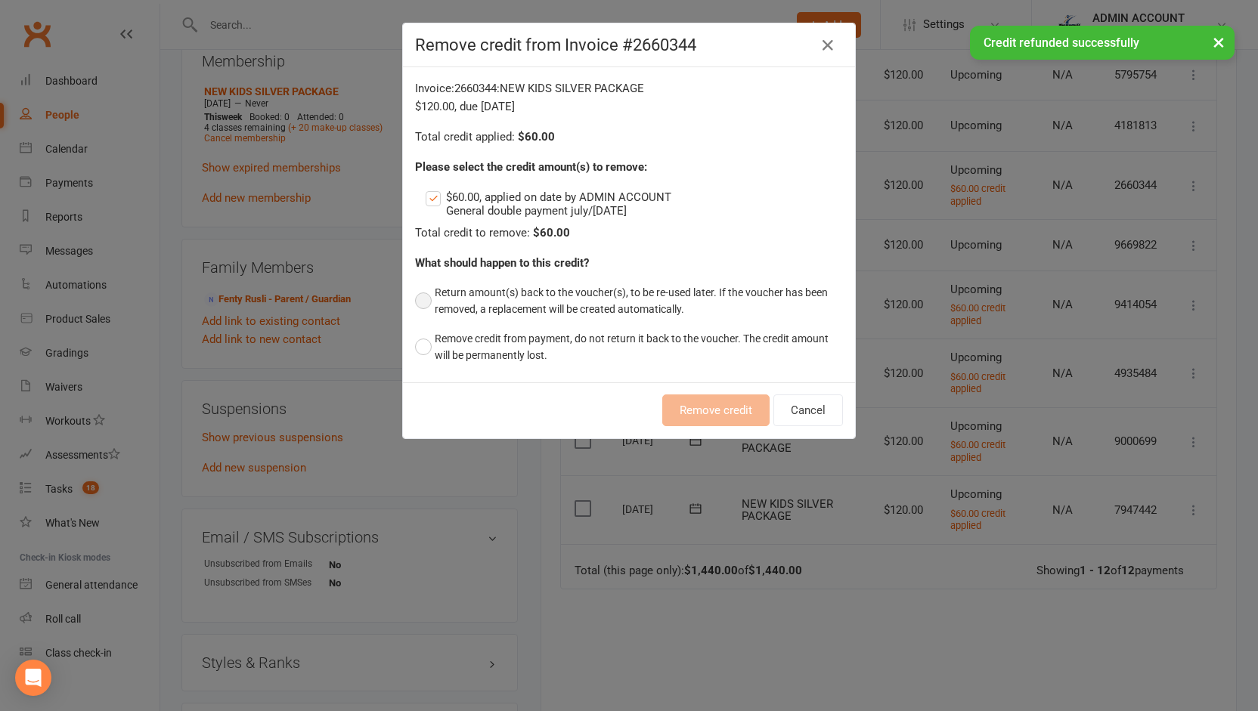
click at [530, 287] on button "Return amount(s) back to the voucher(s), to be re-used later. If the voucher ha…" at bounding box center [629, 301] width 428 height 46
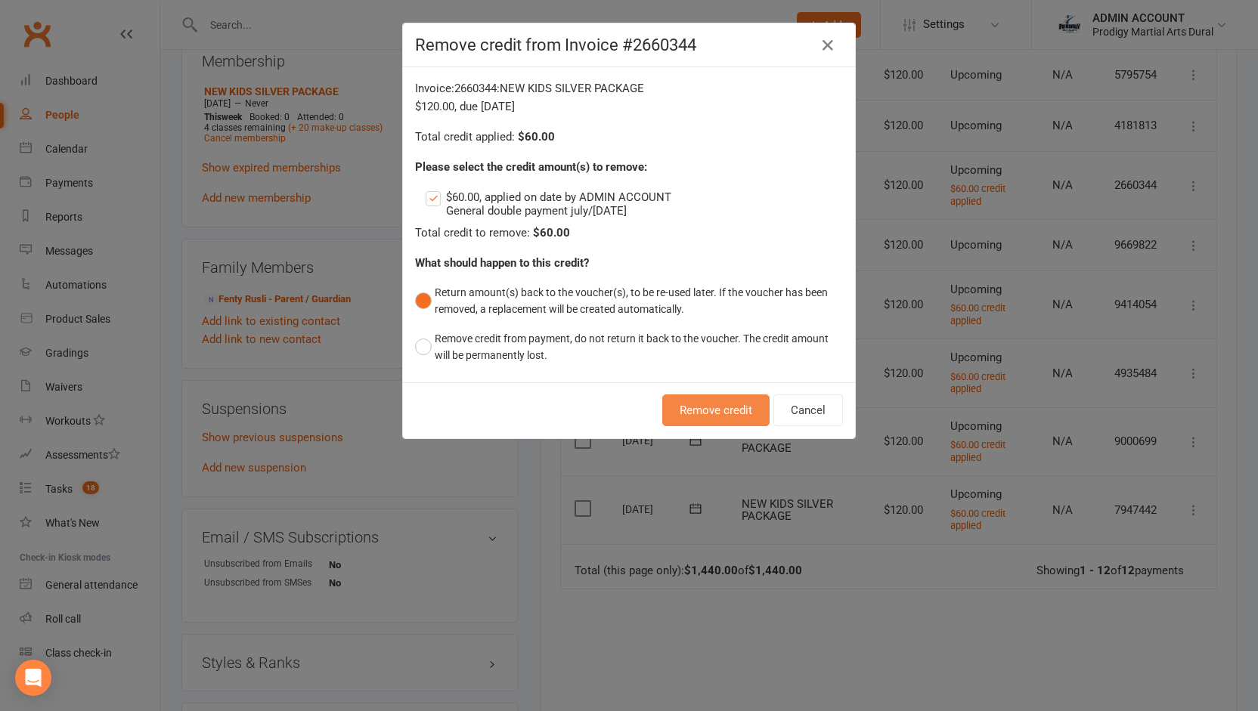
click at [683, 409] on button "Remove credit" at bounding box center [715, 411] width 107 height 32
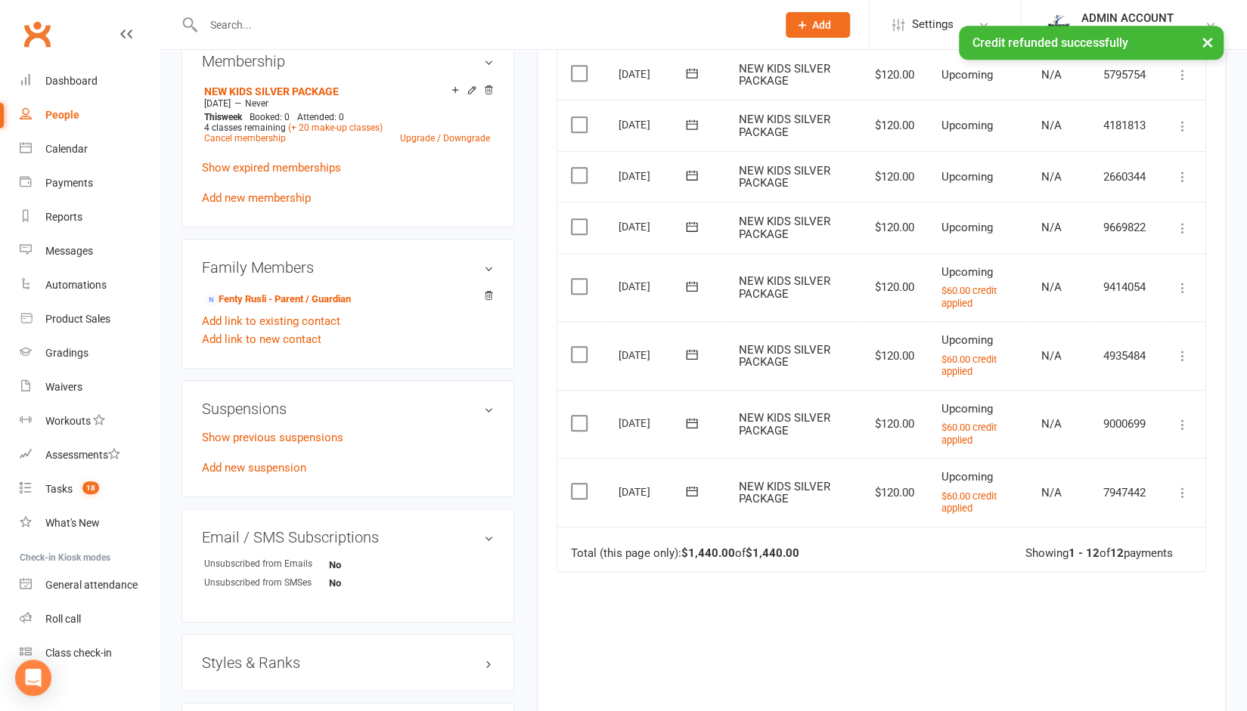
click at [1181, 280] on icon at bounding box center [1182, 287] width 15 height 15
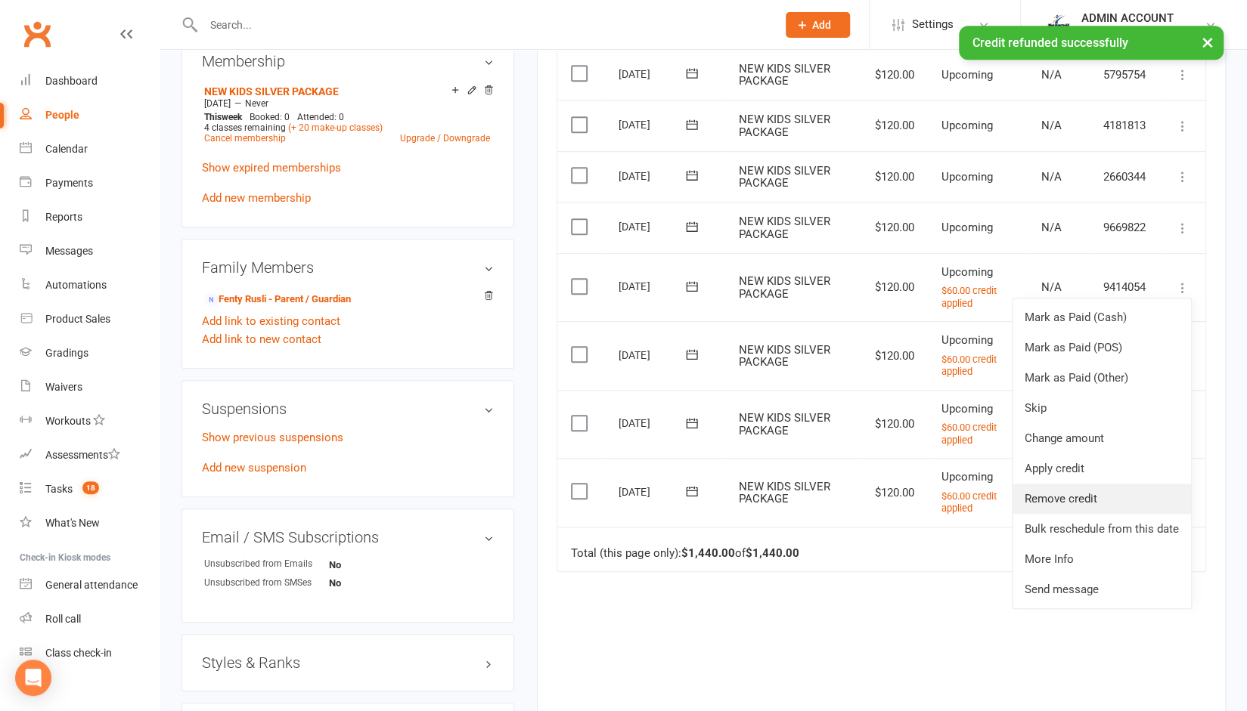
click at [1048, 491] on link "Remove credit" at bounding box center [1101, 499] width 178 height 30
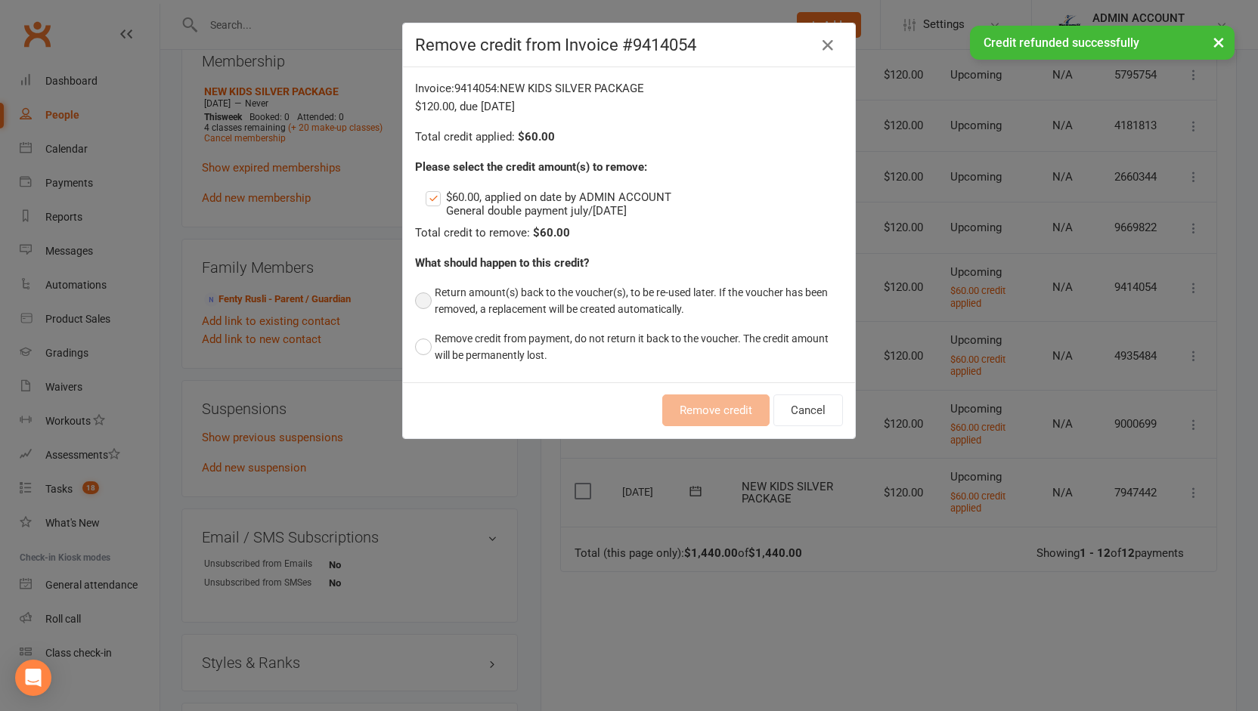
click at [634, 299] on button "Return amount(s) back to the voucher(s), to be re-used later. If the voucher ha…" at bounding box center [629, 301] width 428 height 46
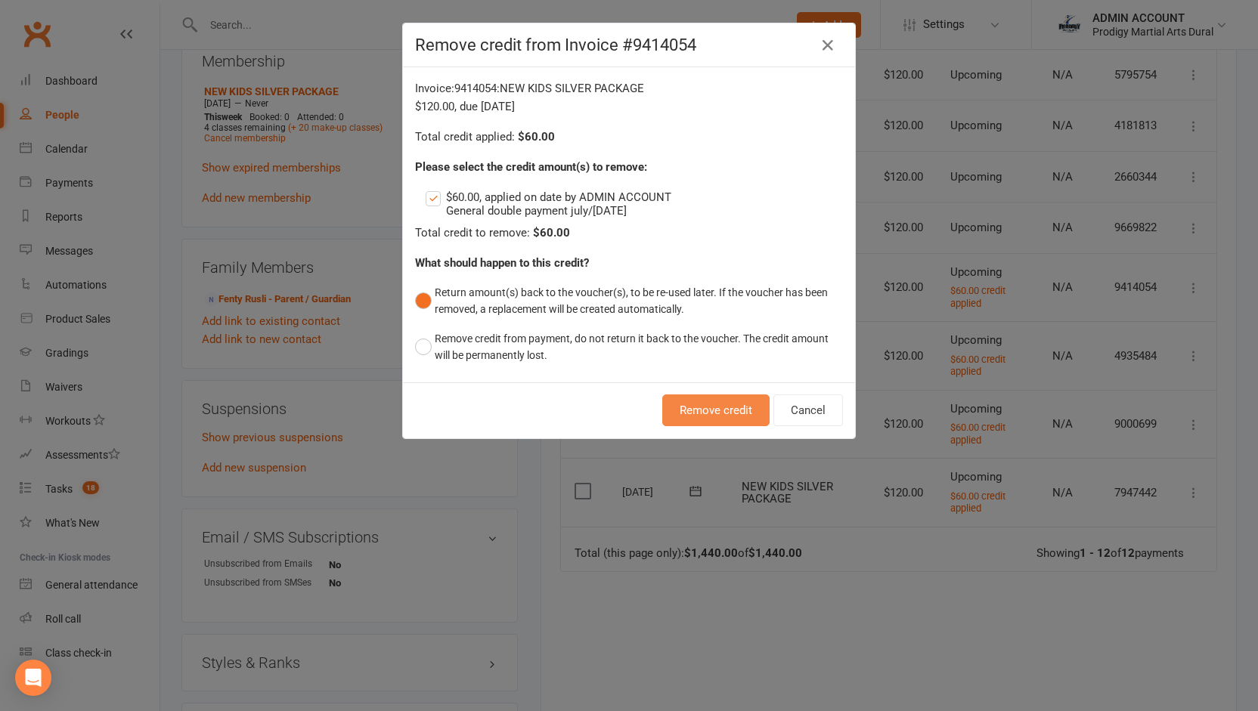
click at [686, 403] on button "Remove credit" at bounding box center [715, 411] width 107 height 32
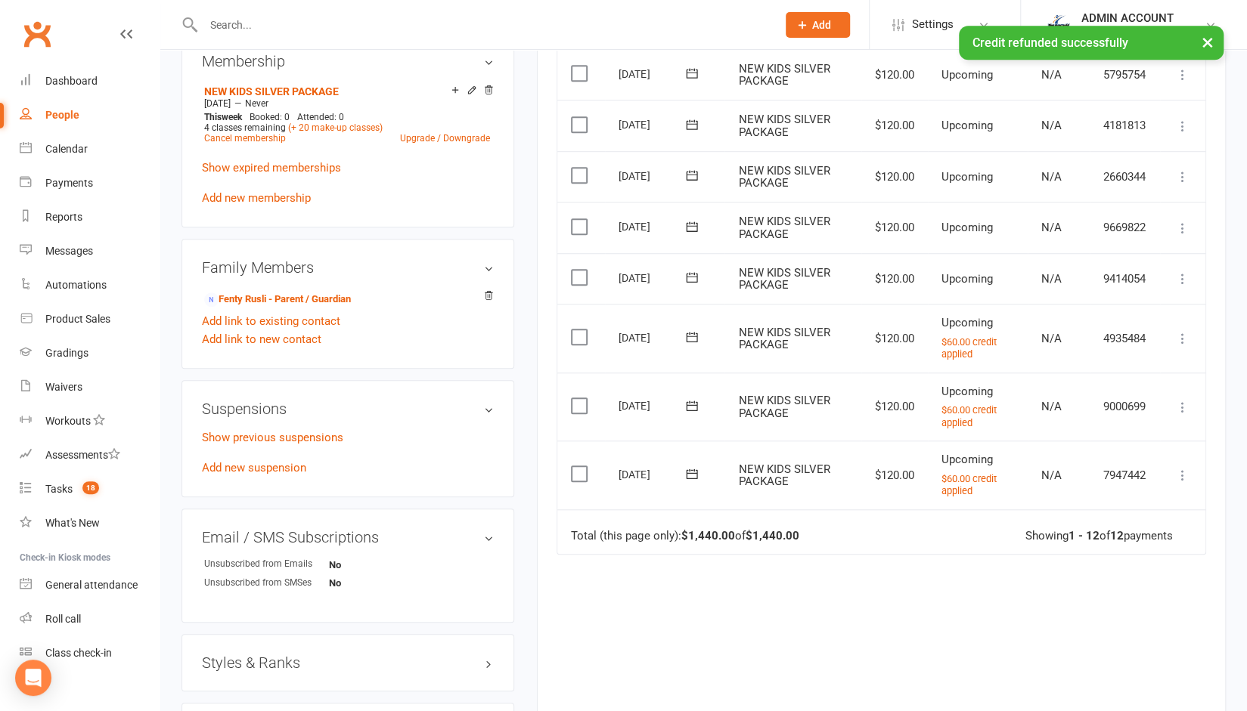
click at [1184, 332] on icon at bounding box center [1182, 338] width 15 height 15
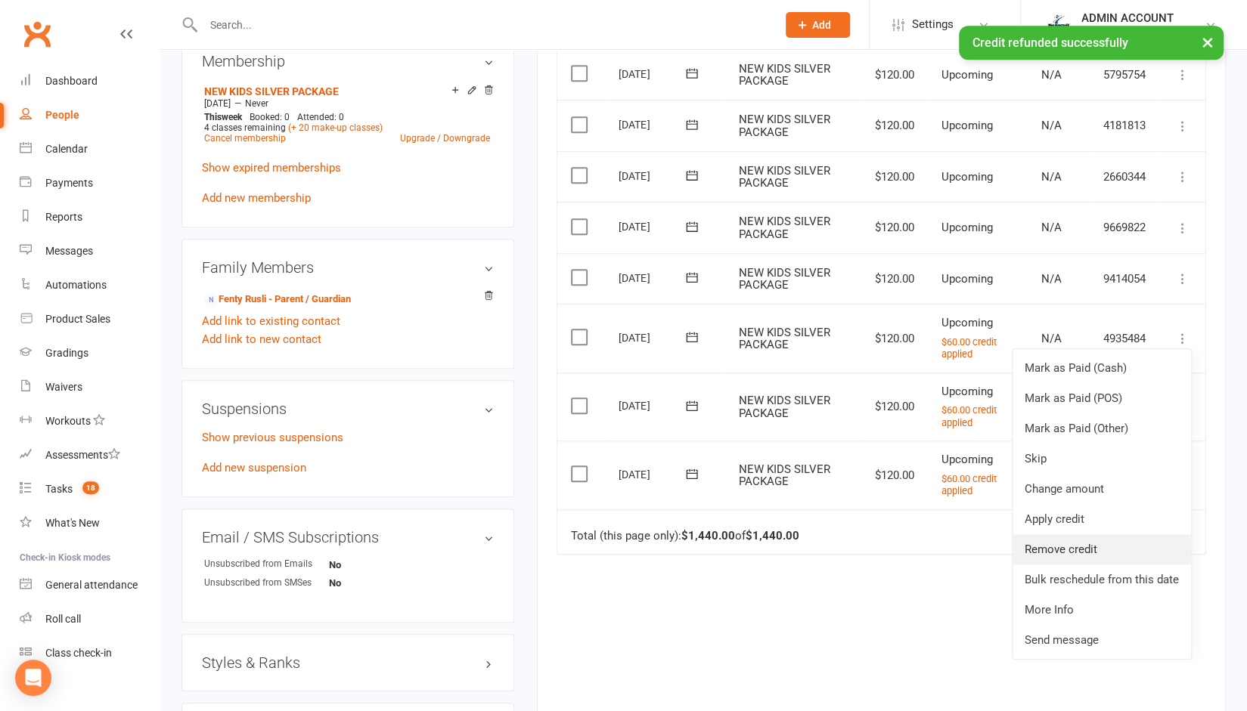
click at [1058, 544] on link "Remove credit" at bounding box center [1101, 550] width 178 height 30
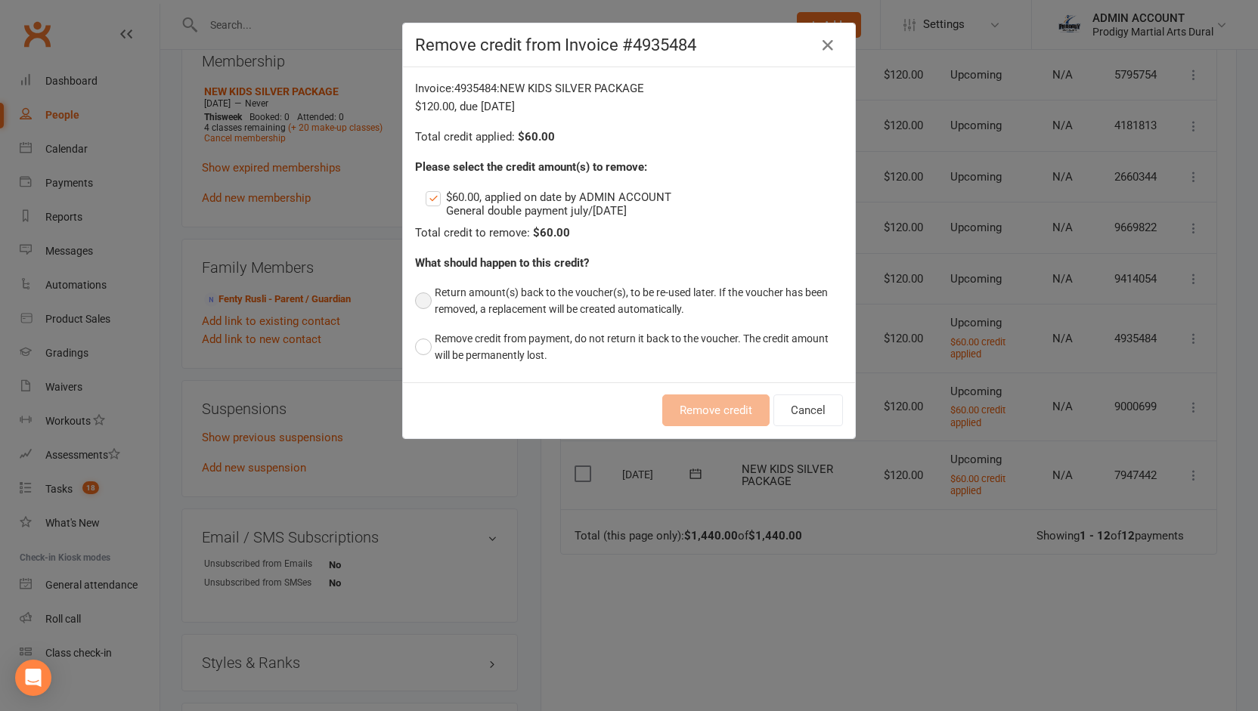
click at [525, 292] on button "Return amount(s) back to the voucher(s), to be re-used later. If the voucher ha…" at bounding box center [629, 301] width 428 height 46
click at [690, 411] on button "Remove credit" at bounding box center [715, 411] width 107 height 32
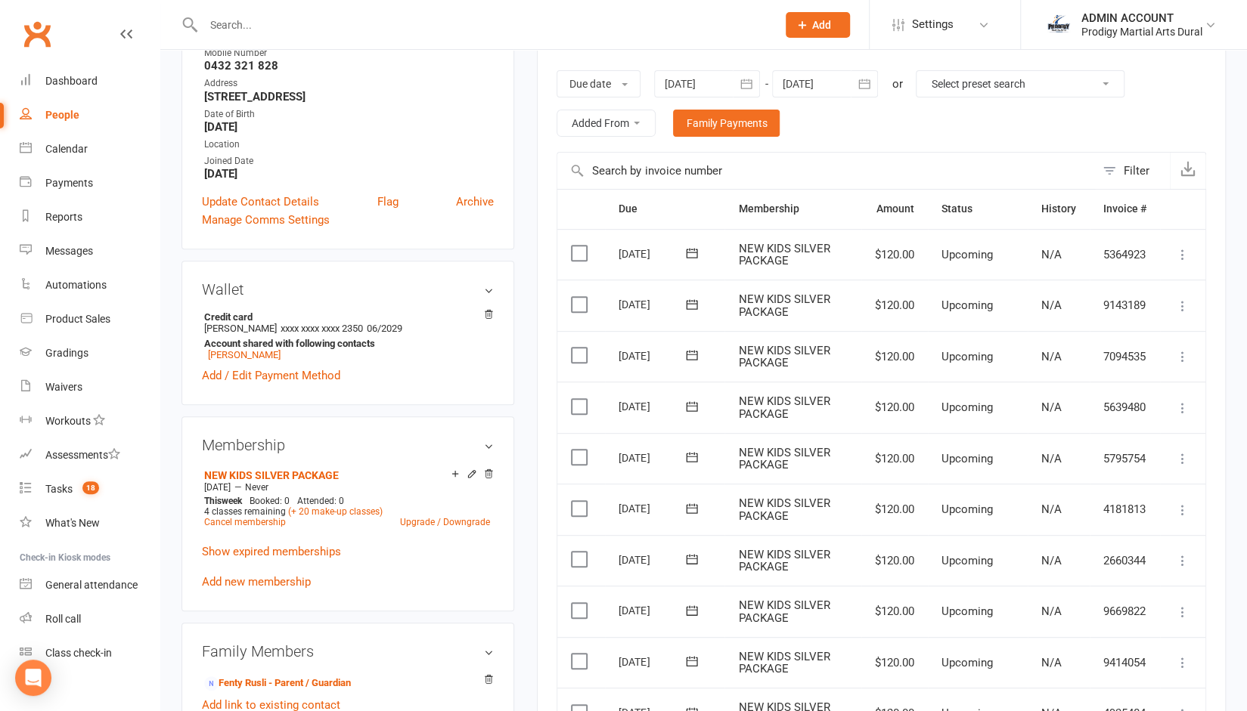
scroll to position [222, 0]
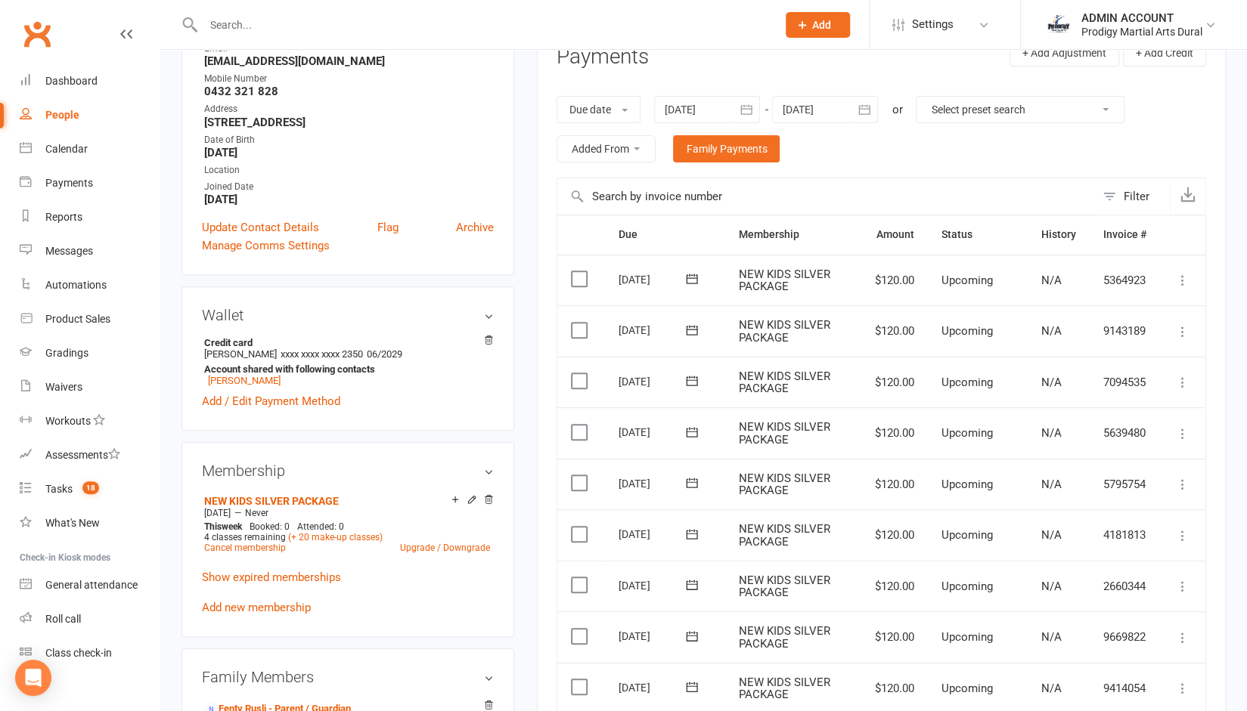
click at [836, 110] on div at bounding box center [825, 109] width 106 height 27
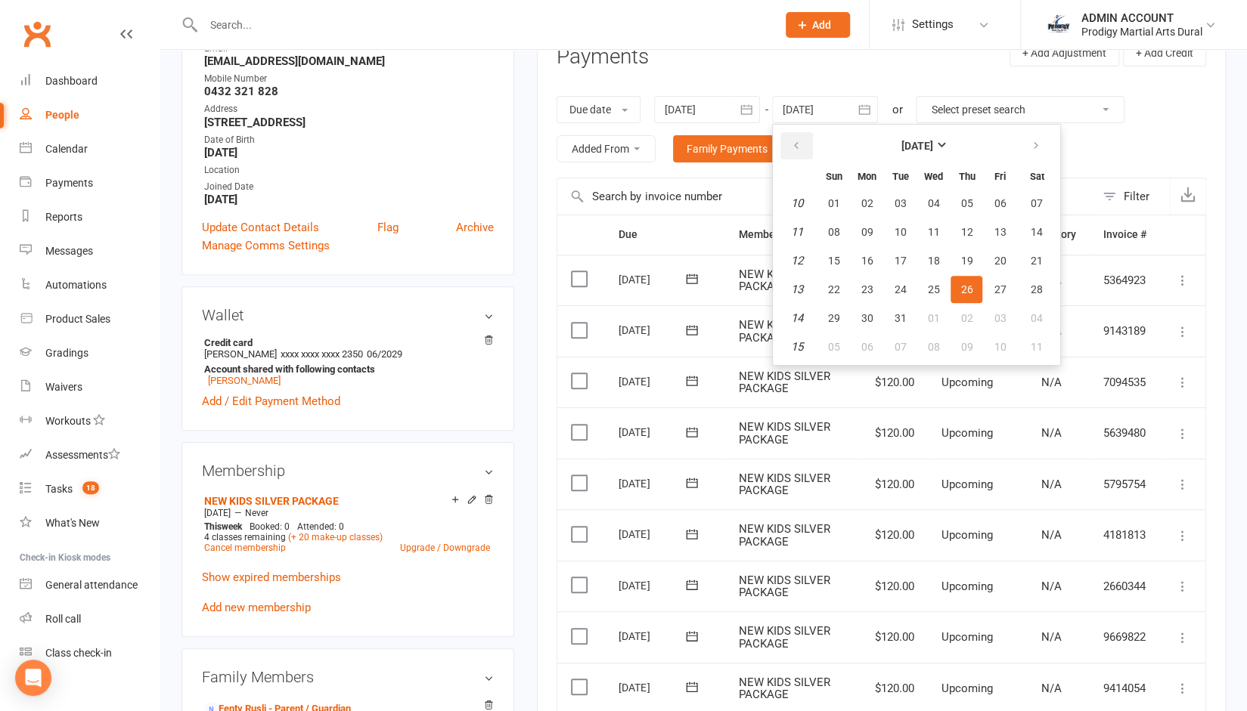
click at [807, 144] on button "button" at bounding box center [796, 145] width 33 height 27
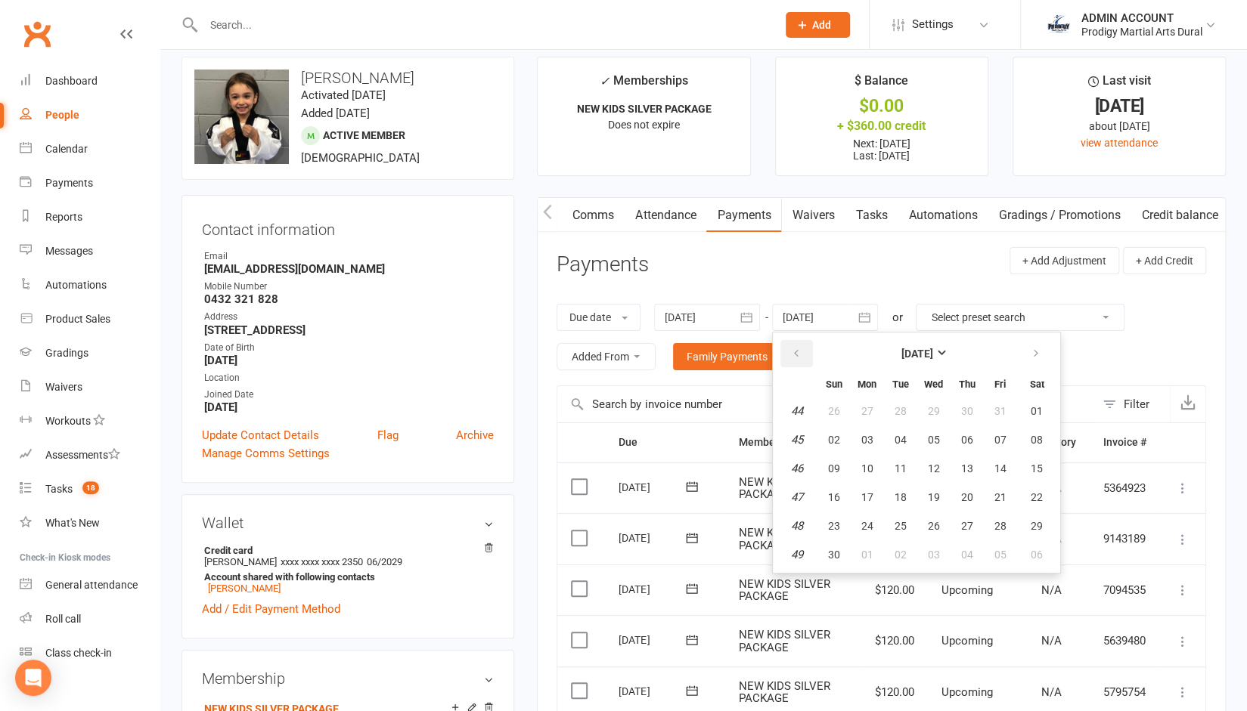
scroll to position [14, 0]
click at [801, 352] on icon "button" at bounding box center [795, 355] width 11 height 12
click at [1003, 559] on span "07" at bounding box center [999, 556] width 12 height 12
type input "07 Nov 2025"
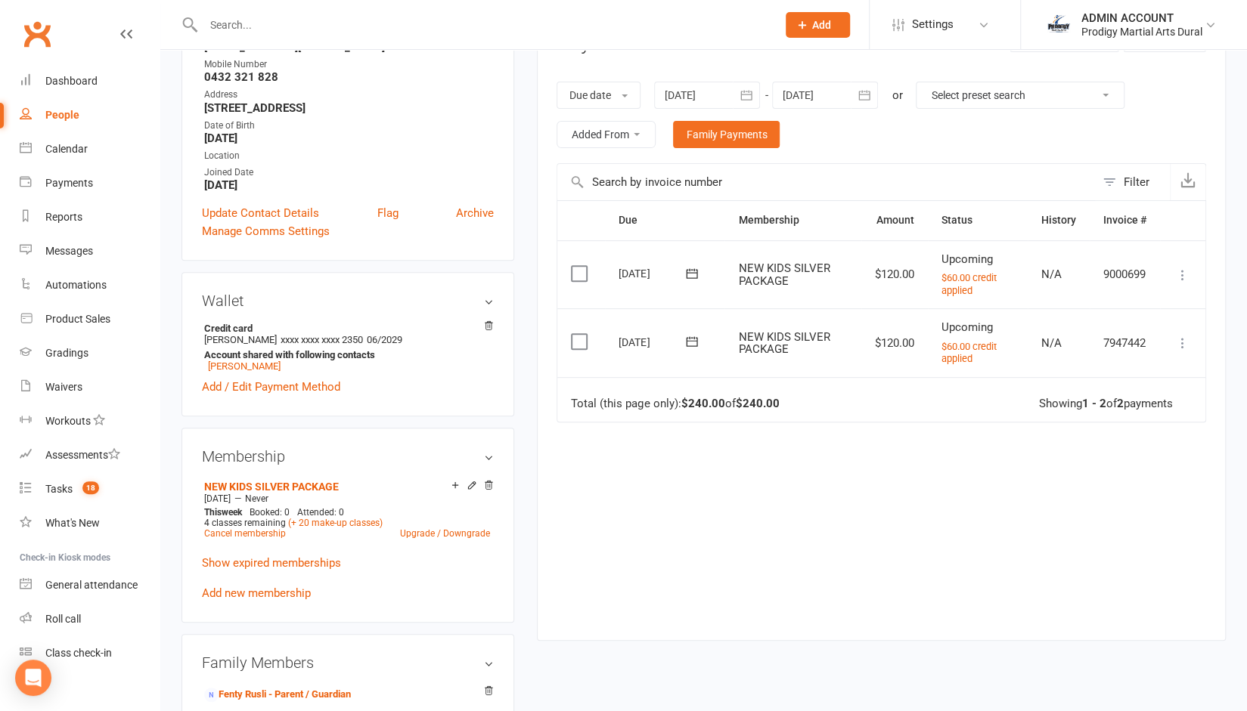
scroll to position [237, 0]
click at [1183, 339] on icon at bounding box center [1182, 342] width 15 height 15
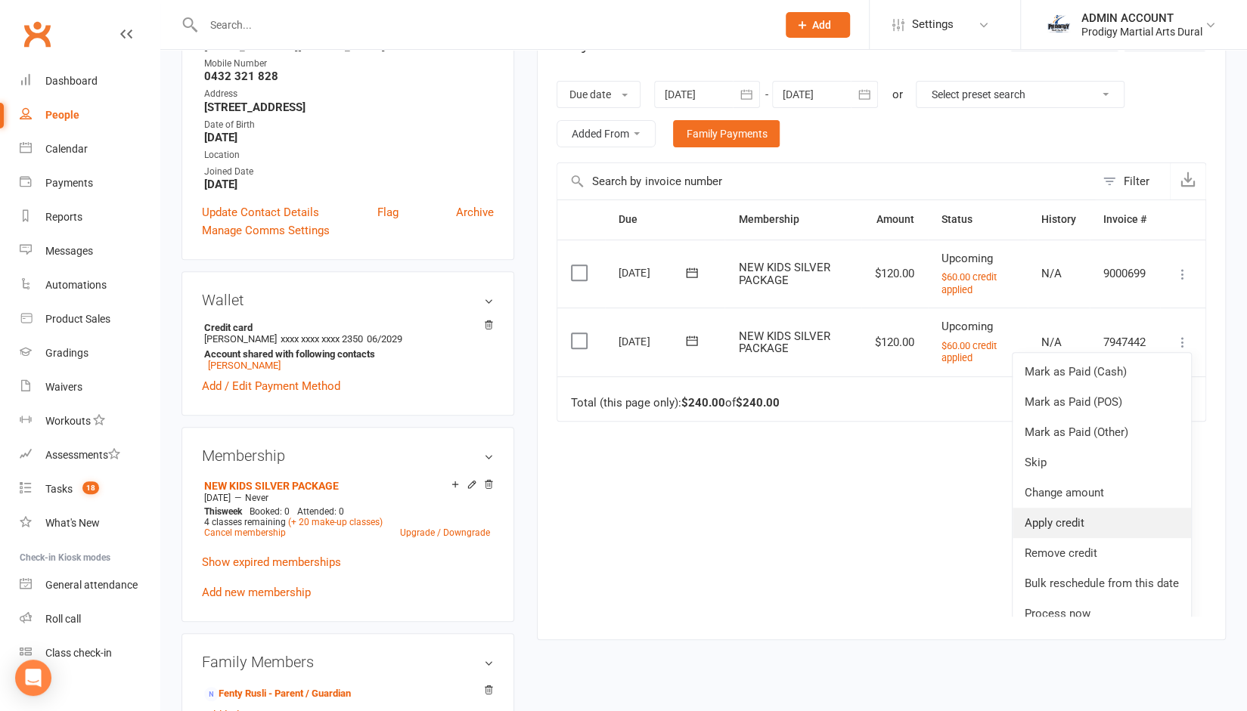
click at [1049, 523] on link "Apply credit" at bounding box center [1101, 523] width 178 height 30
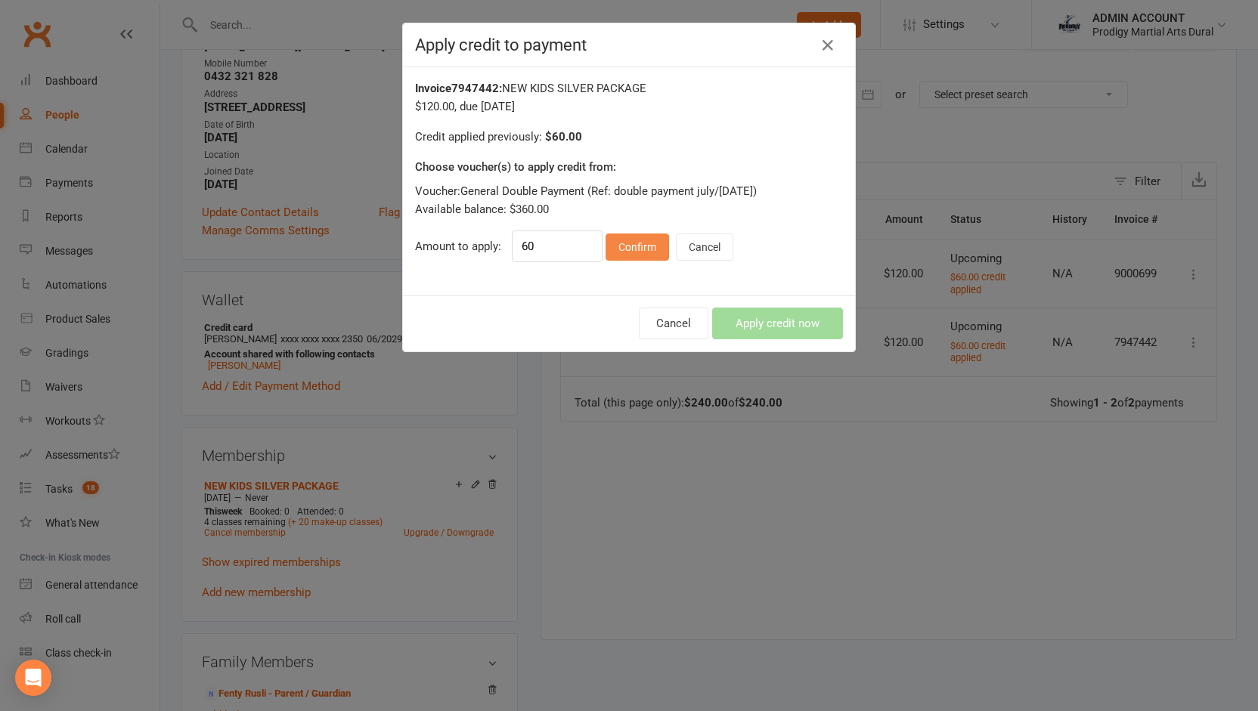
click at [623, 245] on button "Confirm" at bounding box center [638, 247] width 64 height 27
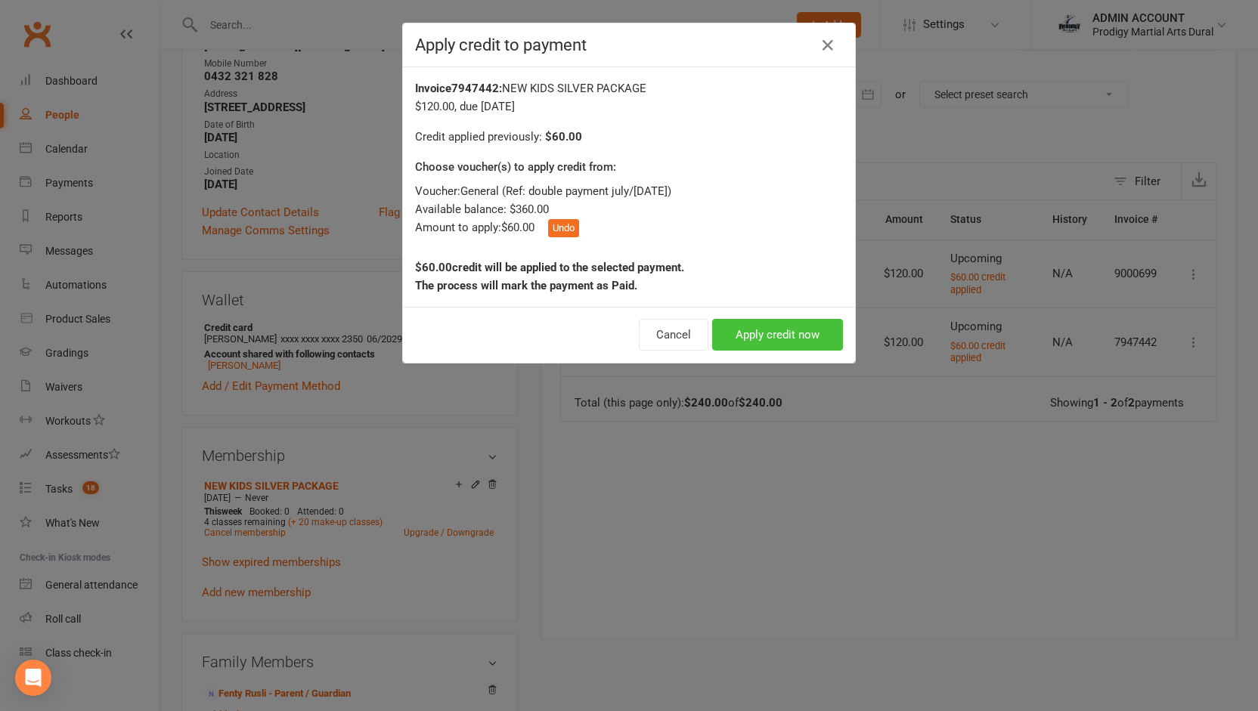
click at [736, 333] on button "Apply credit now" at bounding box center [777, 335] width 131 height 32
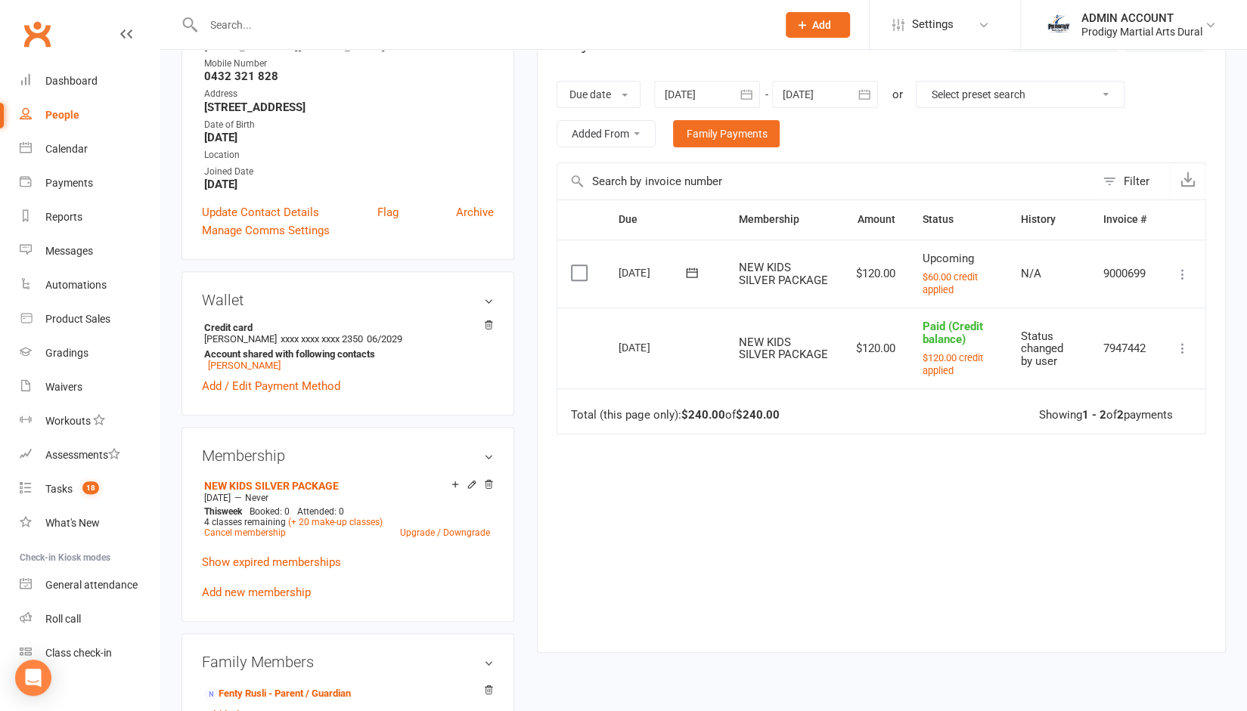
click at [1181, 268] on icon at bounding box center [1182, 274] width 15 height 15
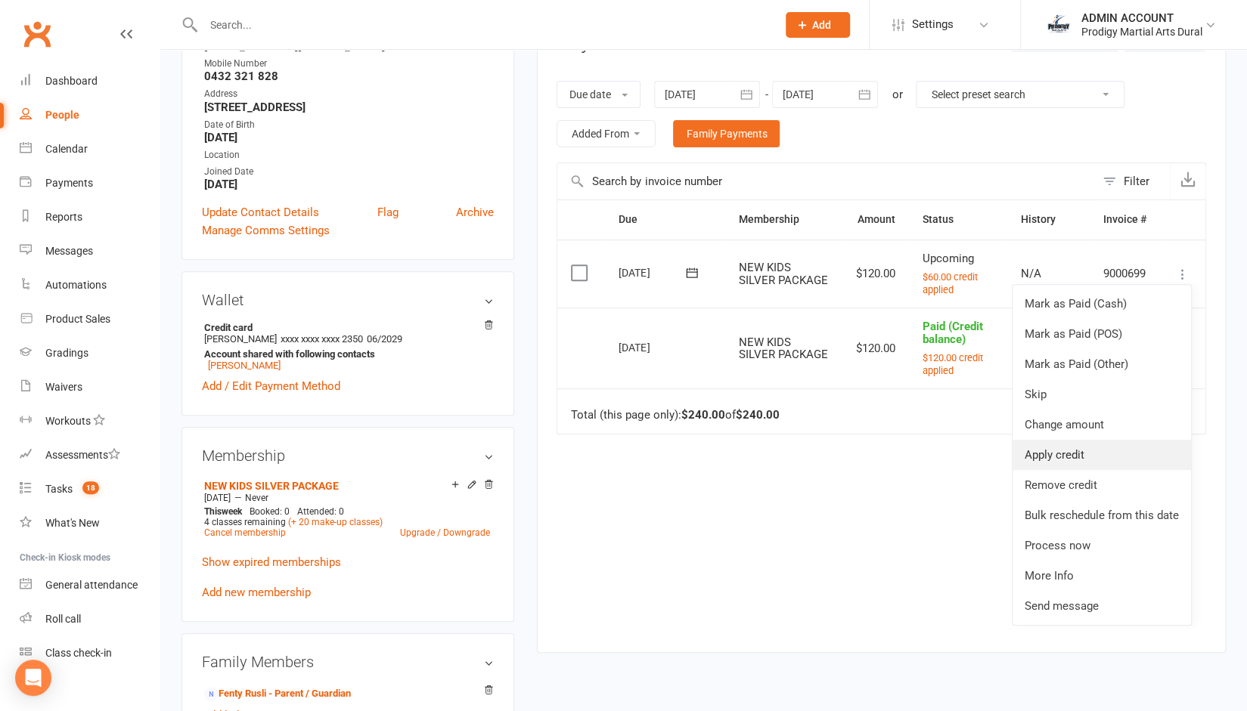
click at [1050, 450] on link "Apply credit" at bounding box center [1101, 455] width 178 height 30
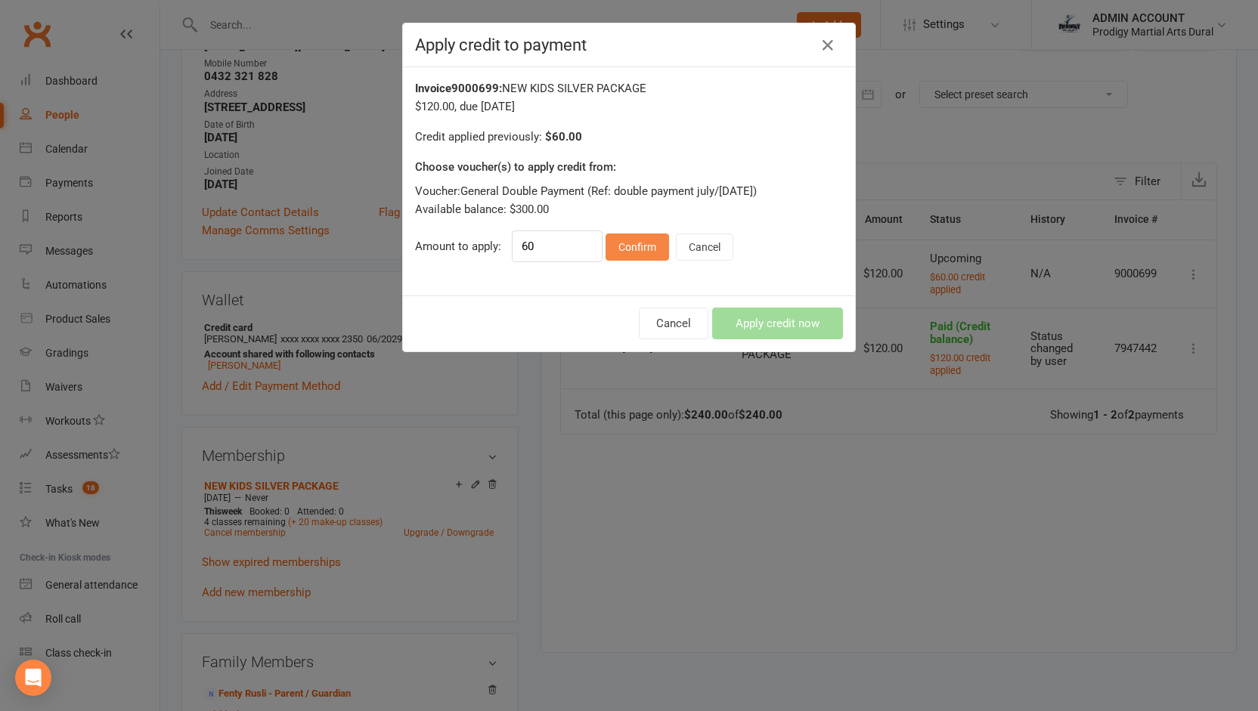
click at [633, 246] on button "Confirm" at bounding box center [638, 247] width 64 height 27
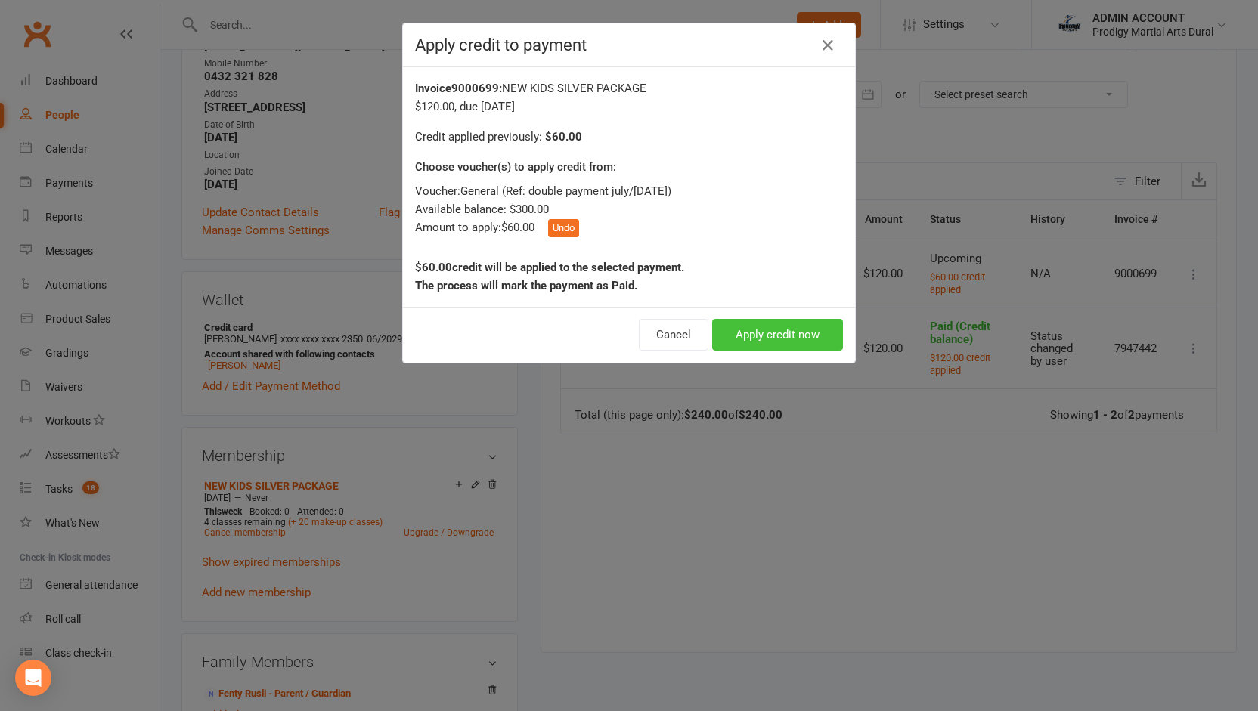
click at [737, 330] on button "Apply credit now" at bounding box center [777, 335] width 131 height 32
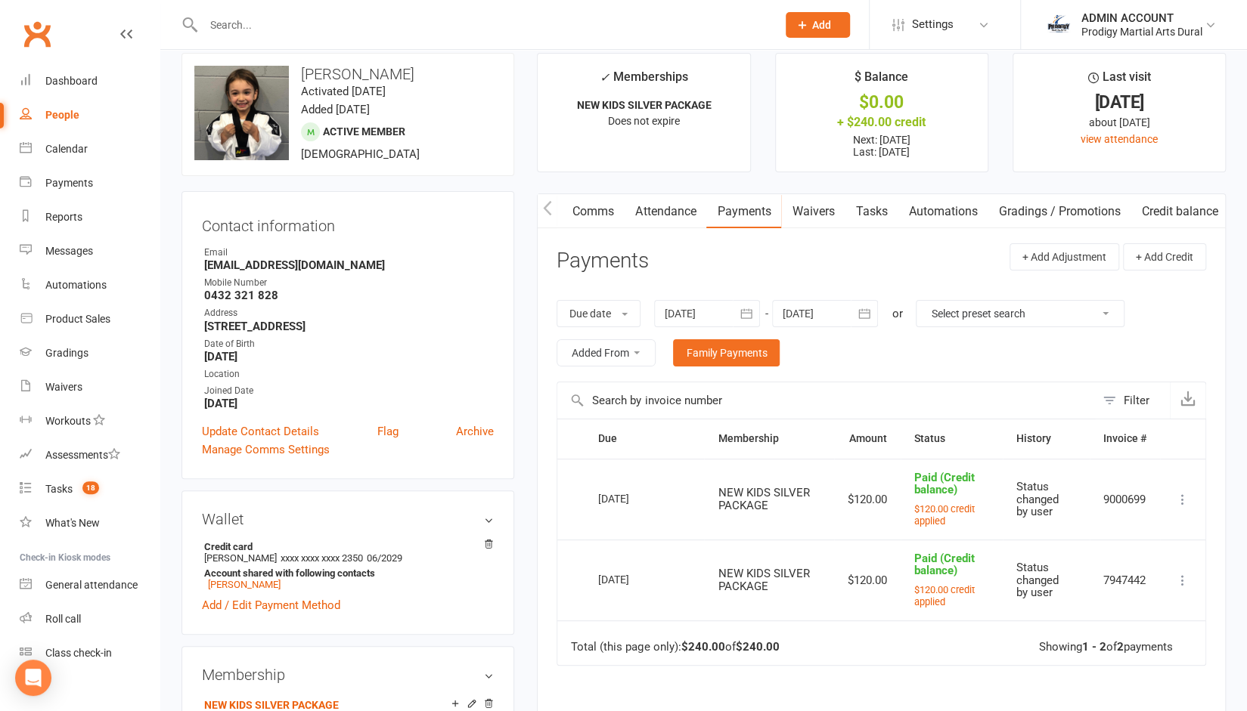
scroll to position [20, 0]
click at [671, 207] on link "Attendance" at bounding box center [665, 210] width 82 height 35
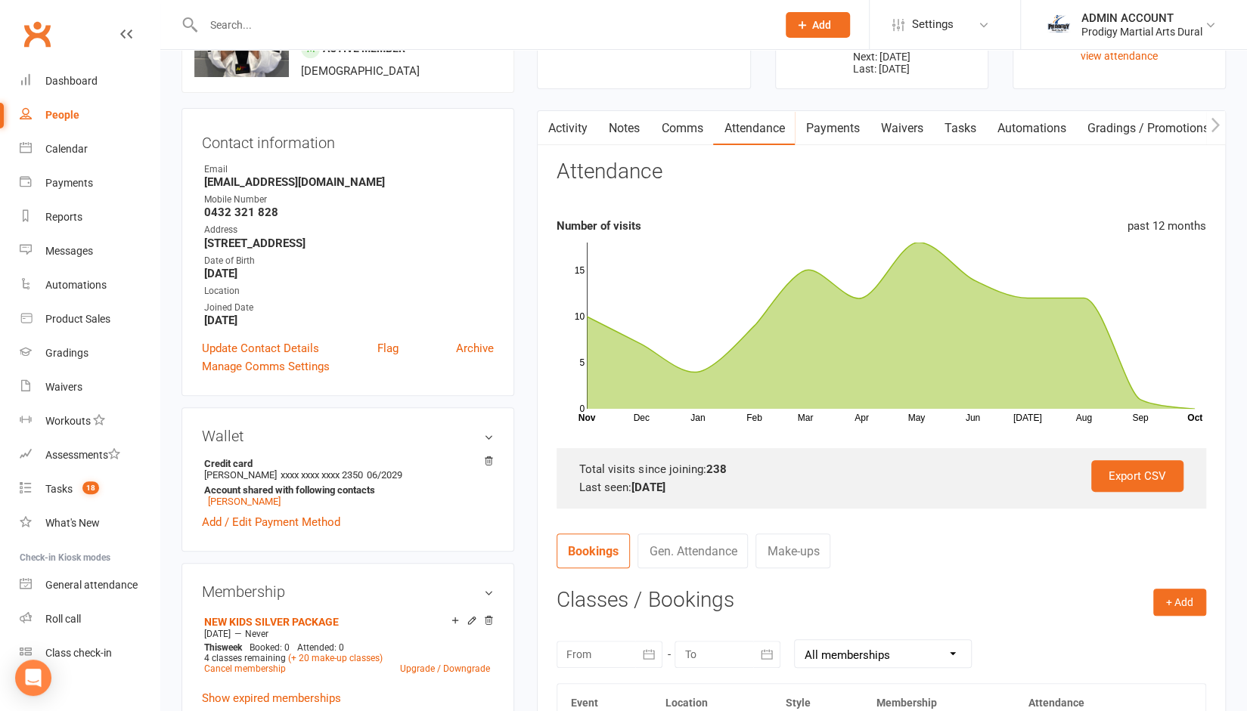
click at [572, 130] on link "Activity" at bounding box center [568, 128] width 60 height 35
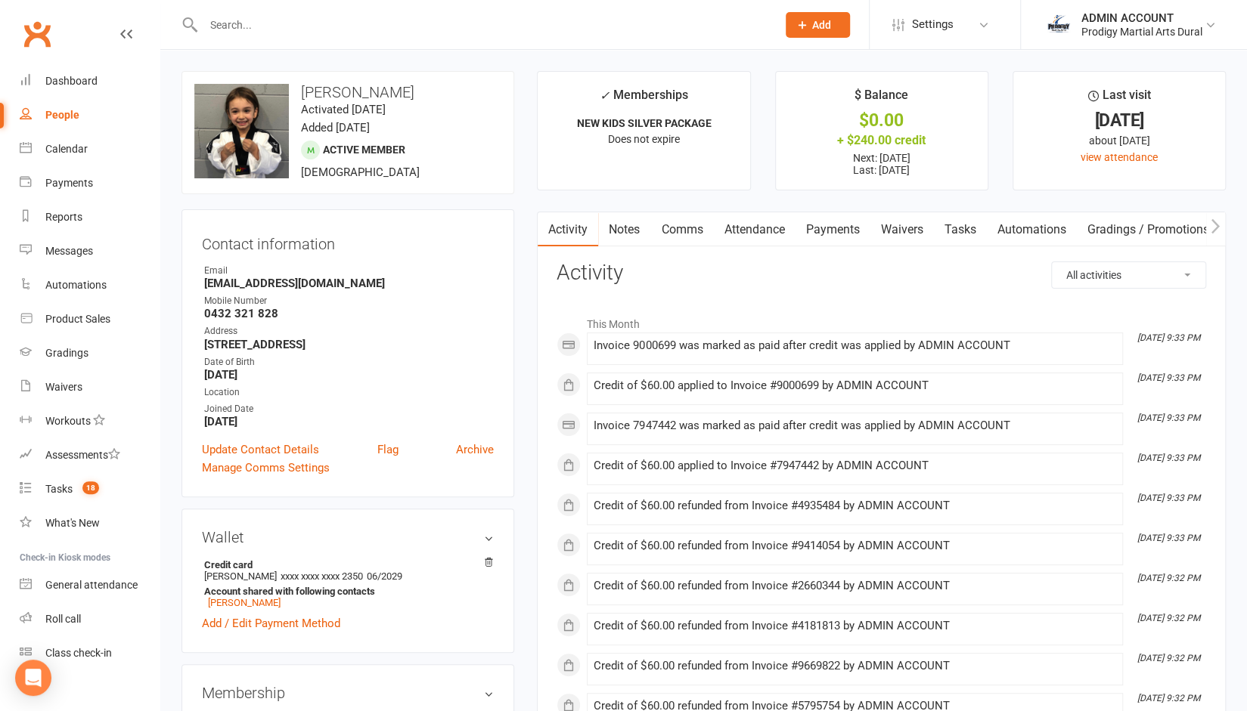
click at [232, 311] on strong "0432 321 828" at bounding box center [349, 314] width 290 height 14
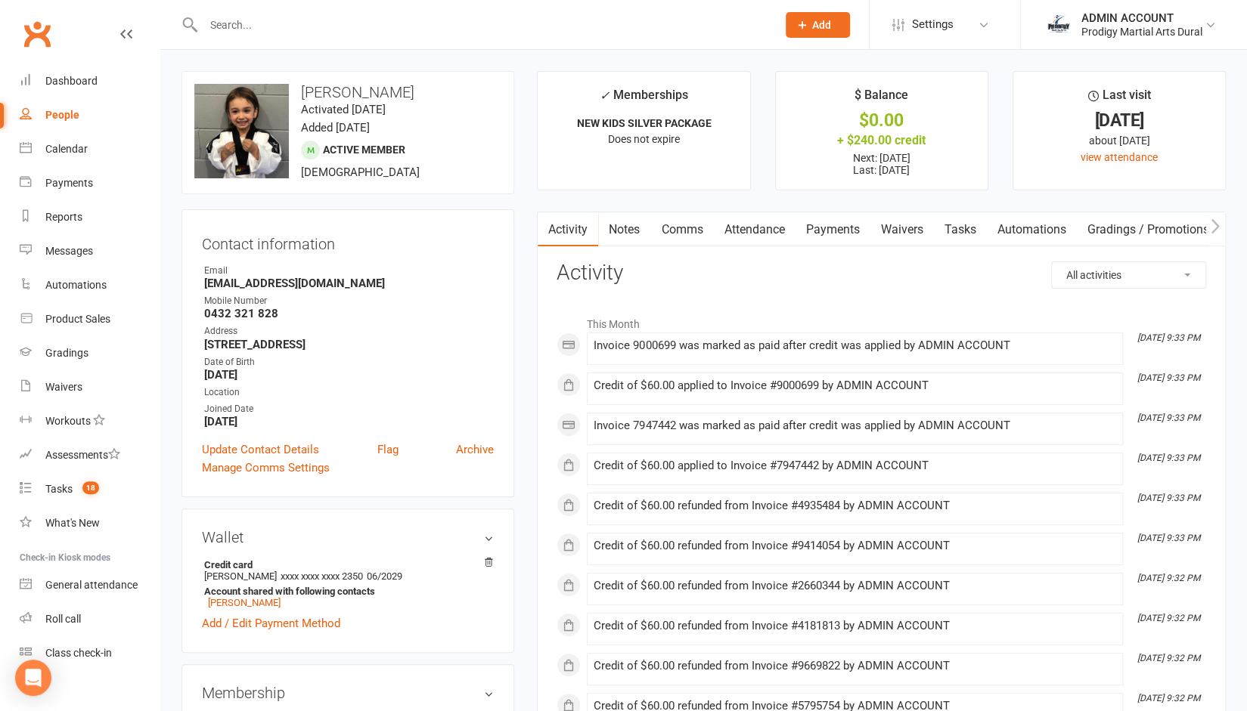
click at [1140, 26] on div "Prodigy Martial Arts Dural" at bounding box center [1141, 32] width 121 height 14
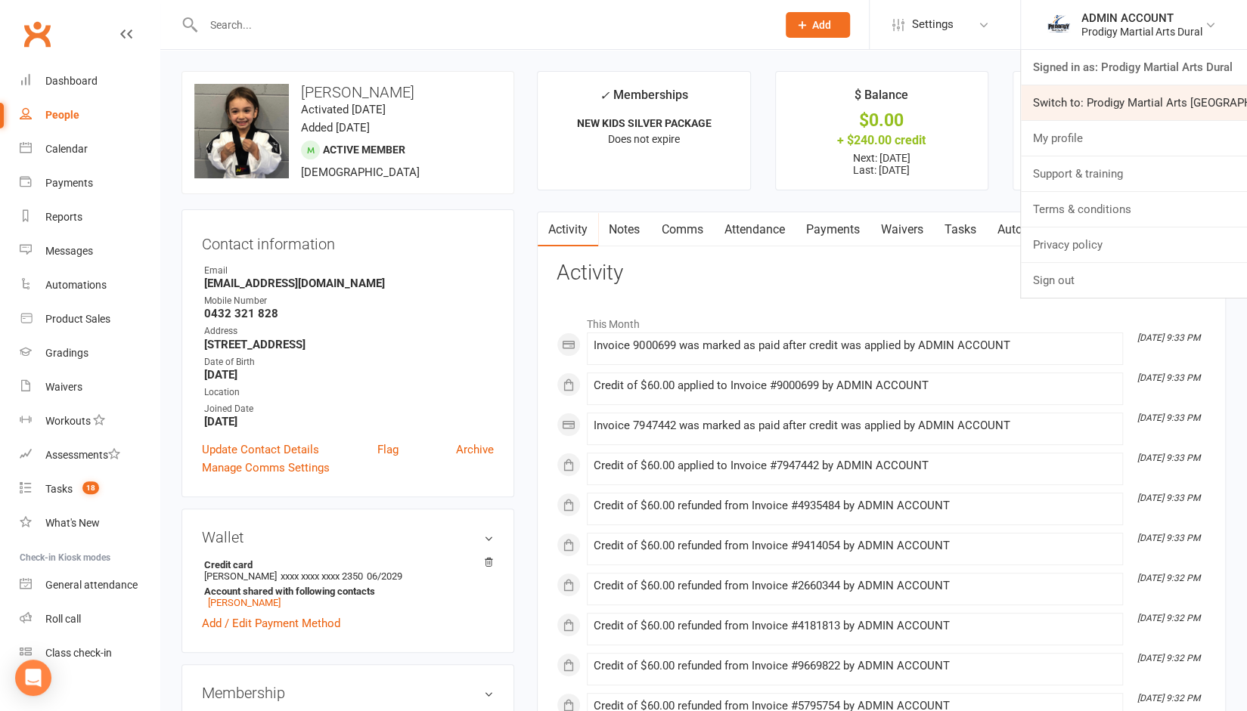
click at [1134, 106] on link "Switch to: Prodigy Martial Arts Seven Hills" at bounding box center [1134, 102] width 226 height 35
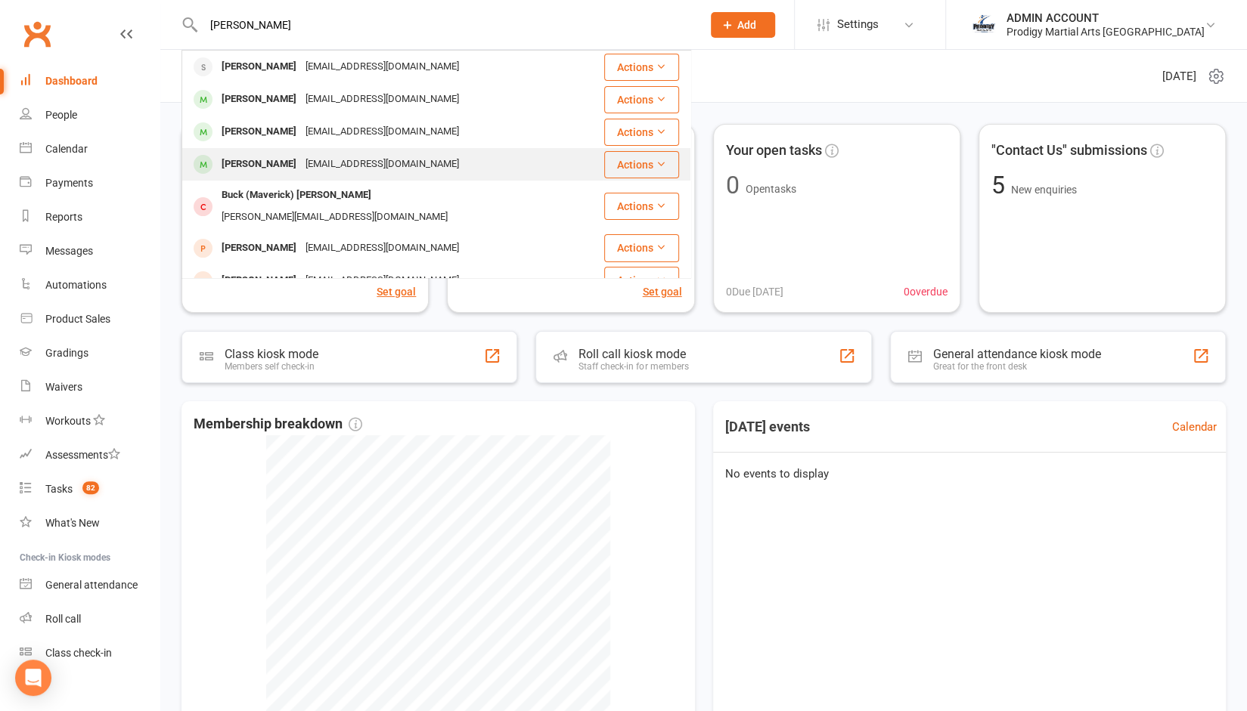
type input "[PERSON_NAME]"
click at [250, 166] on div "[PERSON_NAME]" at bounding box center [259, 164] width 84 height 22
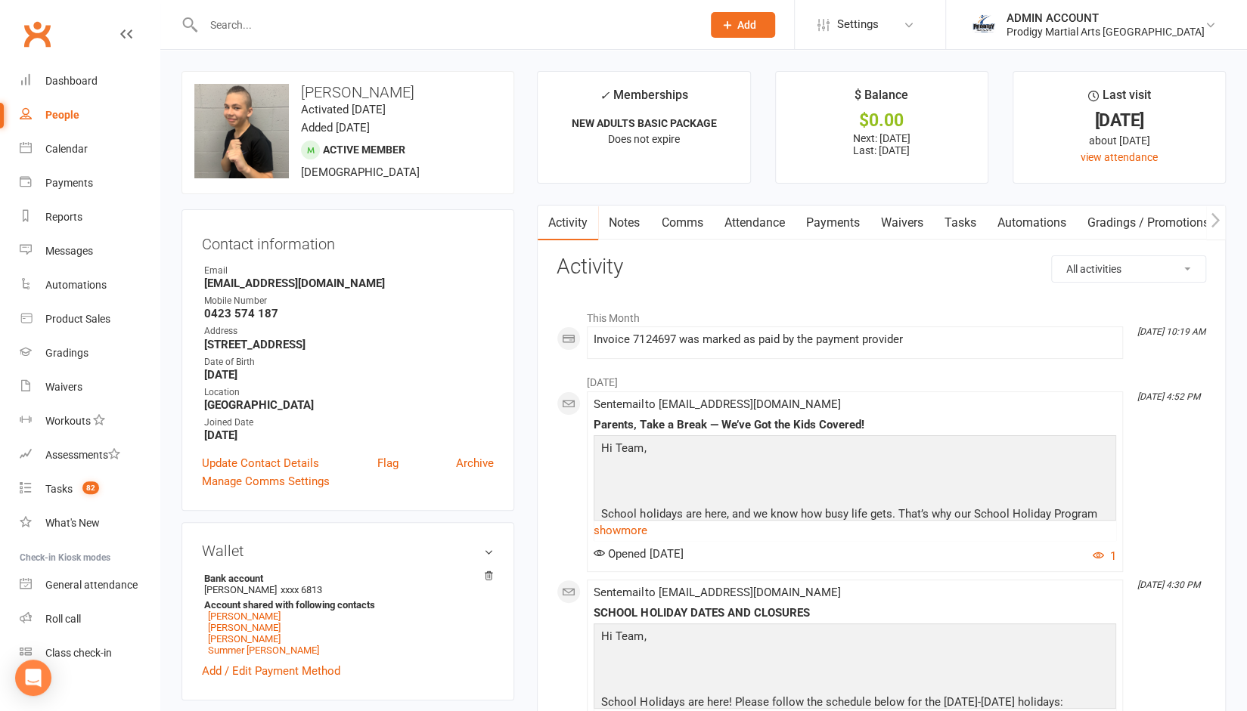
click at [248, 23] on input "text" at bounding box center [445, 24] width 492 height 21
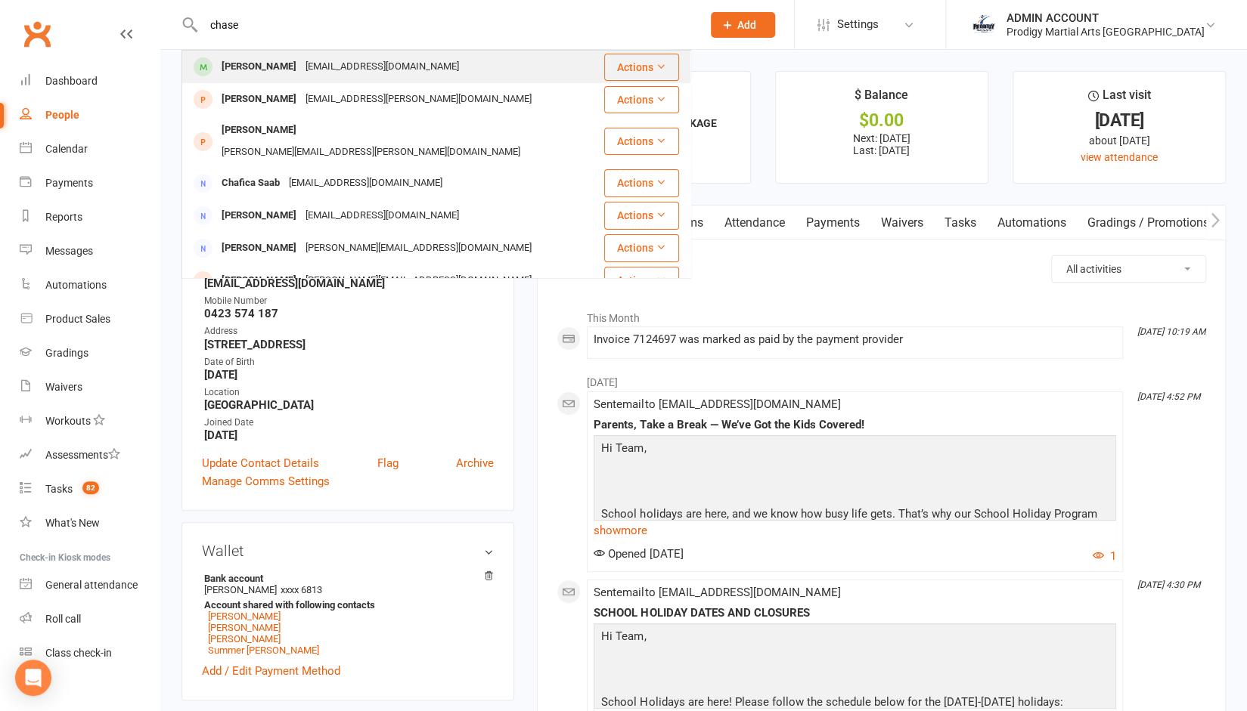
type input "chase"
click at [243, 72] on div "[PERSON_NAME]" at bounding box center [259, 67] width 84 height 22
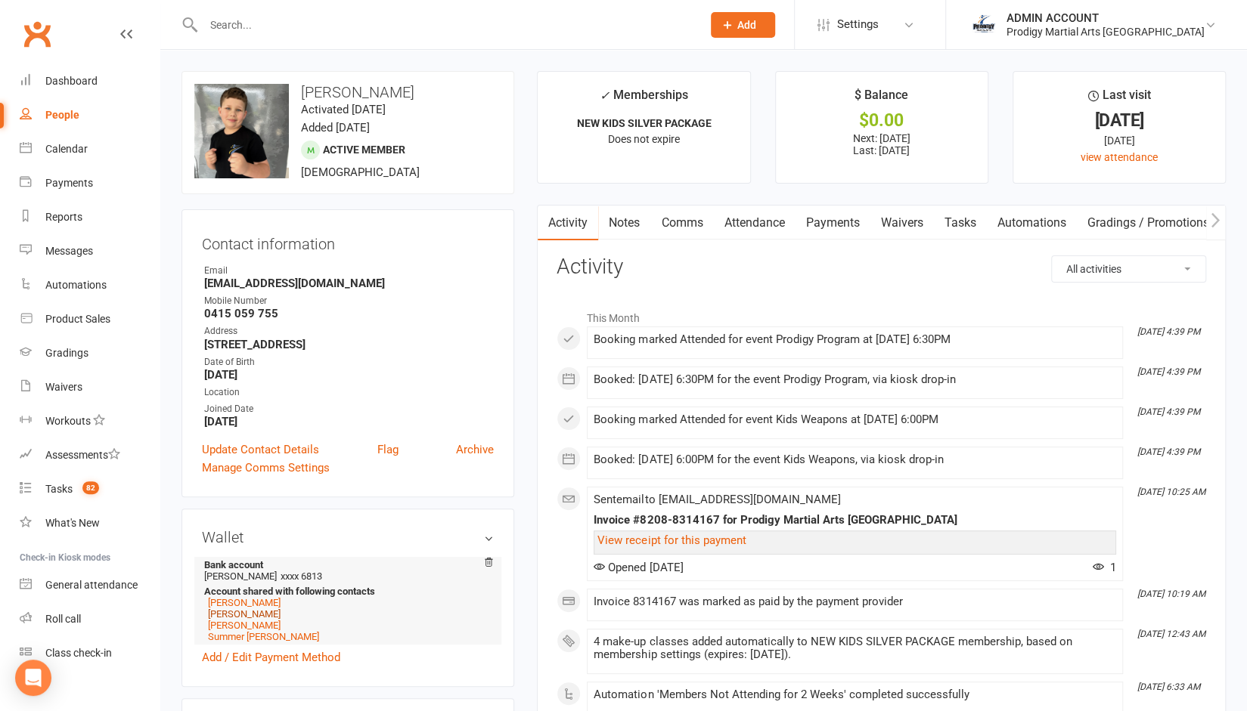
click at [253, 618] on link "[PERSON_NAME]" at bounding box center [244, 614] width 73 height 11
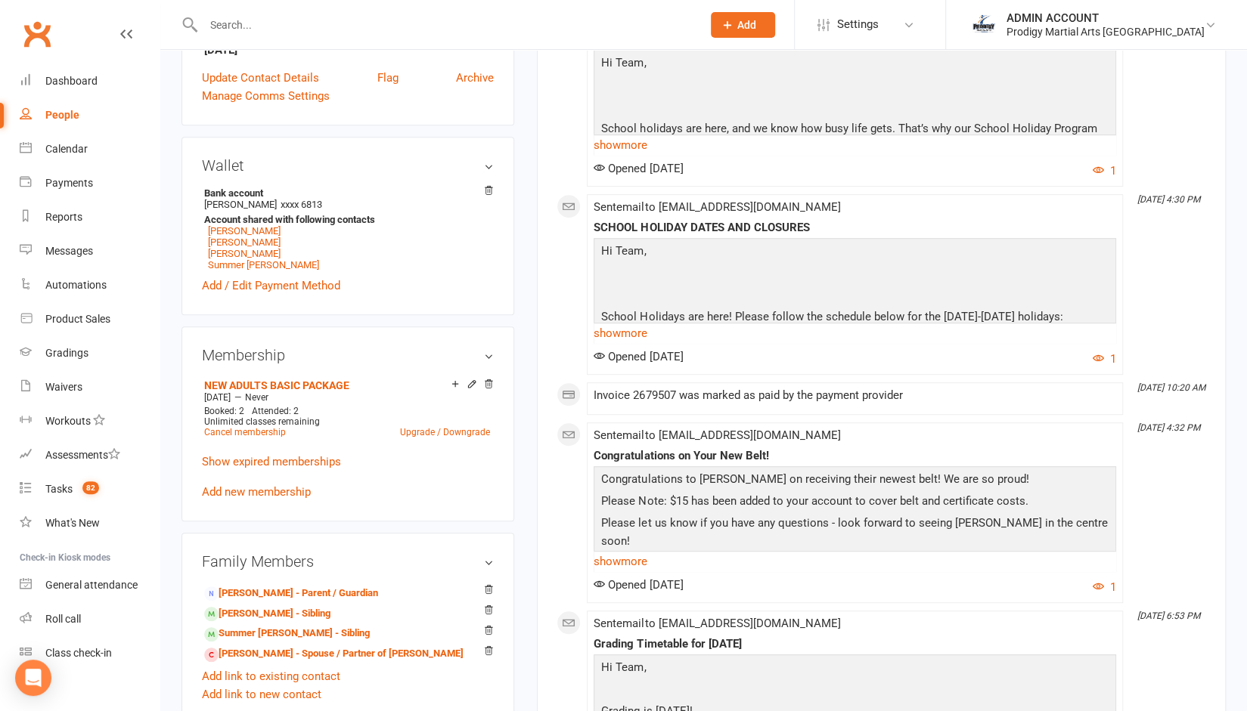
scroll to position [403, 0]
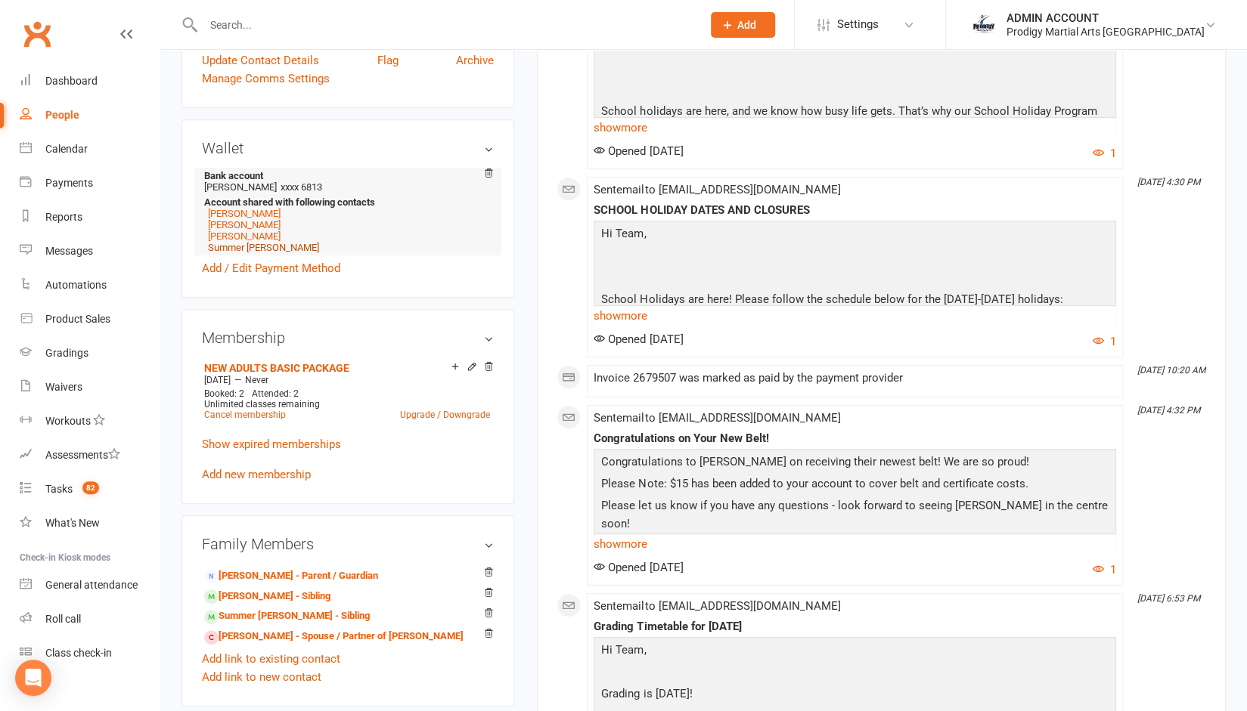
click at [251, 248] on link "Summer [PERSON_NAME]" at bounding box center [263, 247] width 111 height 11
